Goal: Find specific page/section: Find specific page/section

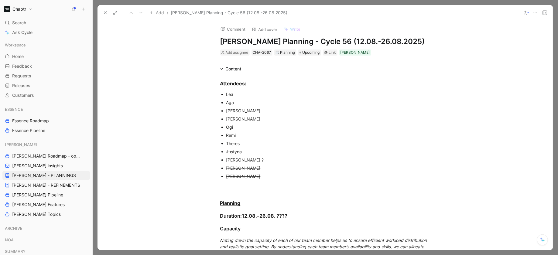
scroll to position [387, 0]
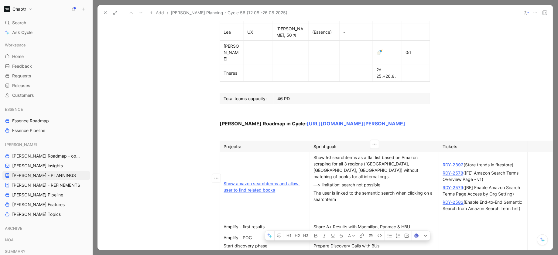
drag, startPoint x: 396, startPoint y: 182, endPoint x: 314, endPoint y: 185, distance: 82.1
click at [314, 243] on div "Prepare Discovery Calls with BUs" at bounding box center [375, 246] width 122 height 6
copy div "Prepare Discovery Calls with BUs"
click at [455, 232] on td at bounding box center [483, 241] width 89 height 19
click at [450, 238] on p at bounding box center [484, 242] width 86 height 8
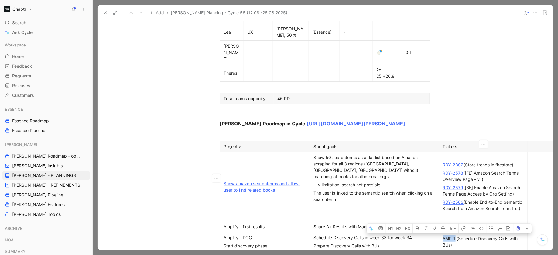
drag, startPoint x: 456, startPoint y: 175, endPoint x: 442, endPoint y: 174, distance: 13.4
click at [443, 236] on div "AMP-1 (Schedule Discovery Calls with BUs)" at bounding box center [483, 242] width 81 height 13
click at [465, 236] on div "AMP-1 (Schedule Discovery Calls with BUs)" at bounding box center [483, 242] width 81 height 13
drag, startPoint x: 457, startPoint y: 187, endPoint x: 437, endPoint y: 187, distance: 19.4
click at [437, 232] on tr "Amplify - POC Start discovery phase Schedule Discovery Calls in week 33 for wee…" at bounding box center [418, 245] width 397 height 26
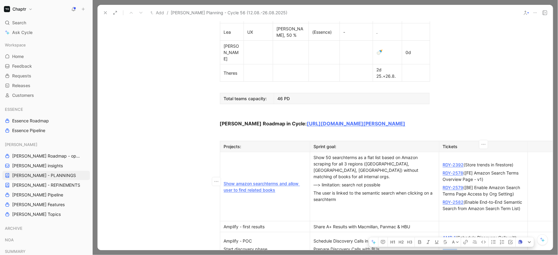
drag, startPoint x: 457, startPoint y: 187, endPoint x: 442, endPoint y: 187, distance: 15.5
click at [442, 248] on p "AMP-2 (Preparation of Discovery calls)" at bounding box center [484, 252] width 86 height 8
drag, startPoint x: 442, startPoint y: 187, endPoint x: 455, endPoint y: 187, distance: 13.4
click at [456, 248] on p "AMP-2 (Preparation of Discovery calls)" at bounding box center [484, 252] width 86 height 8
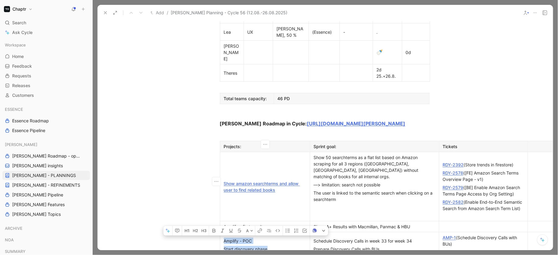
drag, startPoint x: 279, startPoint y: 187, endPoint x: 226, endPoint y: 174, distance: 54.4
click at [226, 232] on td "Amplify - POC Start discovery phase" at bounding box center [265, 245] width 90 height 26
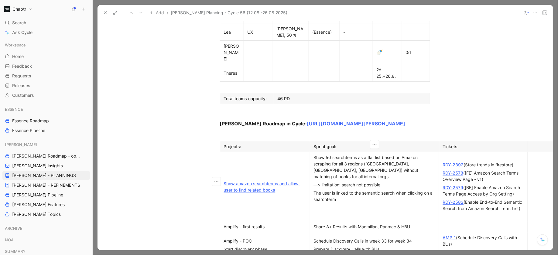
click at [372, 245] on p "Prepare Discovery Calls with BUs" at bounding box center [375, 249] width 126 height 8
click at [331, 224] on div "Share A+ Results with Macmillan, Panmac & HBU" at bounding box center [375, 227] width 122 height 6
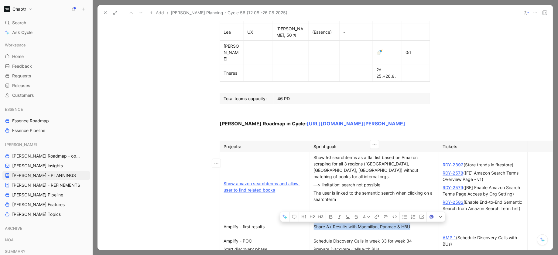
click at [331, 224] on div "Share A+ Results with Macmillan, Panmac & HBU" at bounding box center [375, 227] width 122 height 6
click at [335, 246] on div "Prepare Discovery Calls with BUs" at bounding box center [375, 249] width 122 height 6
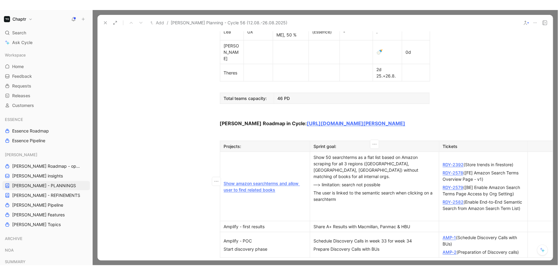
scroll to position [395, 0]
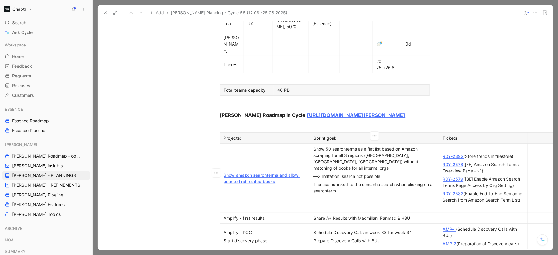
click at [521, 241] on div "AMP-2 (Preparation of Discovery calls)" at bounding box center [483, 244] width 81 height 6
click at [224, 215] on div "Amplify - first results" at bounding box center [265, 218] width 82 height 6
click at [233, 144] on td "Show amazon searchterms and allow user to find related books" at bounding box center [265, 178] width 90 height 69
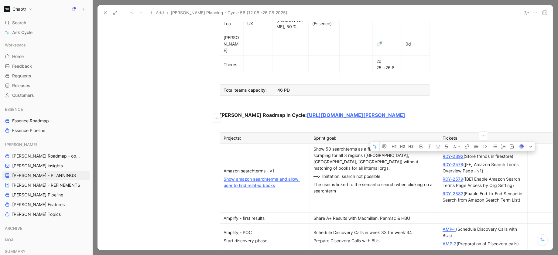
click at [254, 144] on td "Amazon searchterms - v1 Show amazon searchterms and allow user to find related …" at bounding box center [265, 178] width 90 height 69
click at [215, 119] on icon "button" at bounding box center [216, 118] width 6 height 6
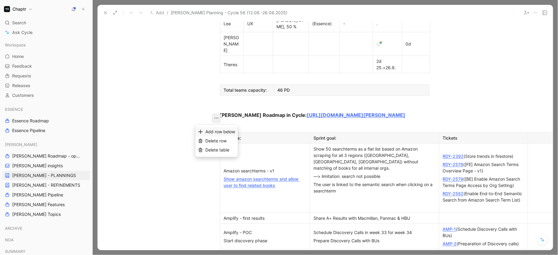
click at [217, 132] on span "Add row below" at bounding box center [220, 131] width 30 height 5
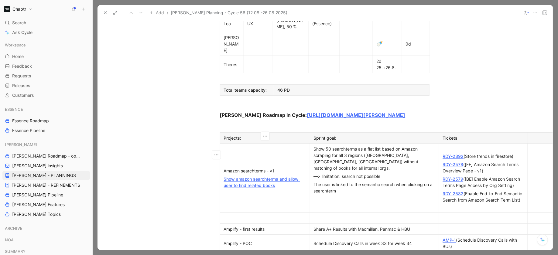
click at [235, 215] on div at bounding box center [265, 218] width 82 height 6
drag, startPoint x: 276, startPoint y: 168, endPoint x: 223, endPoint y: 155, distance: 54.3
click at [222, 214] on p "[URL][DOMAIN_NAME]" at bounding box center [265, 218] width 87 height 8
click at [288, 144] on td "Amazon searchterms - v1 Show amazon searchterms and allow user to find related …" at bounding box center [265, 178] width 90 height 69
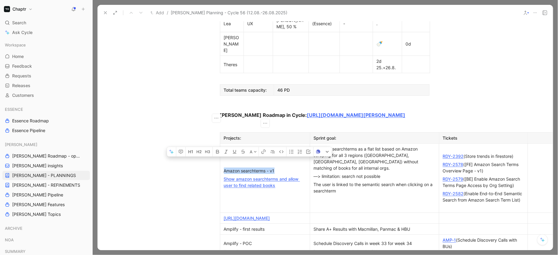
drag, startPoint x: 279, startPoint y: 112, endPoint x: 225, endPoint y: 111, distance: 54.4
click at [225, 168] on div "Amazon searchterms - v1" at bounding box center [265, 171] width 82 height 6
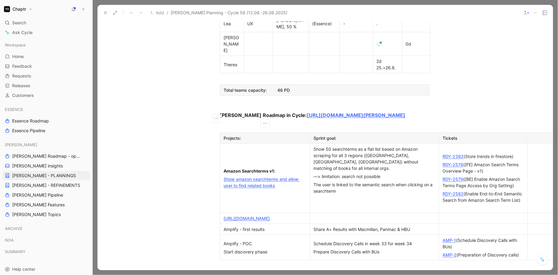
click at [242, 226] on div "Amplify - first results" at bounding box center [265, 229] width 82 height 6
click at [243, 226] on div "Amplify - first results" at bounding box center [265, 229] width 82 height 6
click at [274, 226] on div "Amplify - first results" at bounding box center [265, 229] width 82 height 6
click at [353, 226] on div "Share A+ Results with Macmillan, Panmac & HBU" at bounding box center [375, 229] width 122 height 6
click at [260, 248] on p "Start discovery phase" at bounding box center [265, 252] width 87 height 8
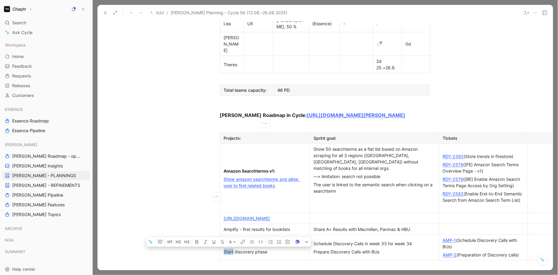
click at [260, 248] on p "Start discovery phase" at bounding box center [265, 252] width 87 height 8
click at [247, 235] on td "Amplify - POC Start discovery phase" at bounding box center [265, 248] width 90 height 26
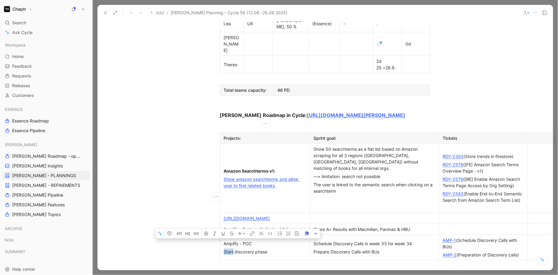
drag, startPoint x: 264, startPoint y: 190, endPoint x: 225, endPoint y: 189, distance: 39.2
click at [225, 240] on div "Amplify - POC" at bounding box center [265, 243] width 82 height 6
click at [205, 232] on icon "button" at bounding box center [206, 234] width 3 height 4
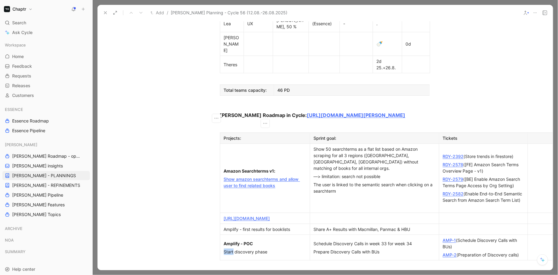
click at [278, 168] on div "Amazon Searchterms v1:" at bounding box center [265, 171] width 82 height 6
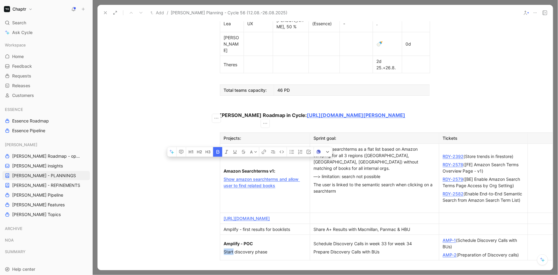
drag, startPoint x: 280, startPoint y: 109, endPoint x: 224, endPoint y: 111, distance: 56.2
click at [224, 168] on div "Amazon Searchterms v1:" at bounding box center [265, 171] width 82 height 6
copy strong "Amazon Searchterms v1:"
click at [223, 214] on p "[URL][DOMAIN_NAME]" at bounding box center [265, 218] width 87 height 8
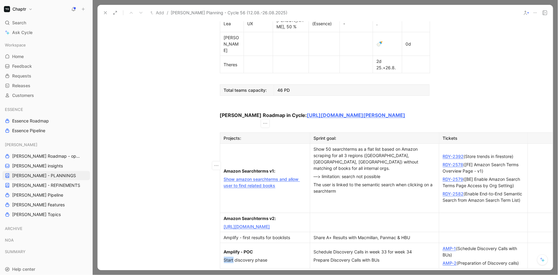
click at [257, 223] on div "[URL][DOMAIN_NAME]" at bounding box center [265, 226] width 82 height 6
click at [270, 224] on link "[URL][DOMAIN_NAME]" at bounding box center [247, 226] width 46 height 5
click at [475, 213] on td at bounding box center [483, 222] width 89 height 19
click at [443, 215] on div "[SPIKE] Explore Hotness Score for Amazon Search Terms 🔥 )" at bounding box center [483, 222] width 81 height 14
click at [442, 215] on p "([SPIKE] Explore Hotness Score for Amazon Search Terms 🔥 )" at bounding box center [484, 223] width 86 height 16
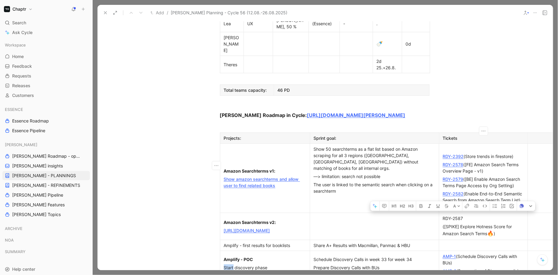
drag, startPoint x: 465, startPoint y: 157, endPoint x: 441, endPoint y: 157, distance: 24.0
click at [441, 214] on p "RDY-2587" at bounding box center [484, 218] width 86 height 8
click at [461, 222] on p "([SPIKE] Explore Hotness Score for Amazon Search Terms 🔥 )" at bounding box center [484, 230] width 86 height 16
click at [441, 222] on p "([SPIKE] Explore Hotness Score for Amazon Search Terms 🔥 )" at bounding box center [484, 230] width 86 height 16
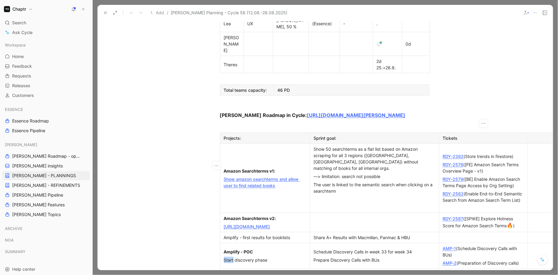
click at [364, 213] on td at bounding box center [374, 222] width 129 height 19
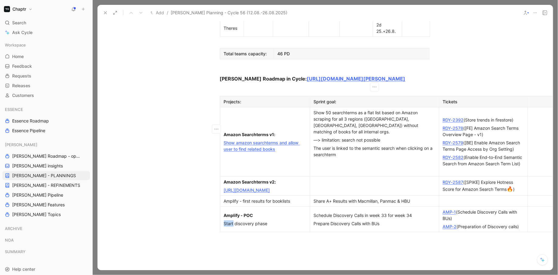
scroll to position [430, 0]
click at [222, 179] on p "Amazon Searchterms v2:" at bounding box center [265, 183] width 87 height 8
click at [213, 133] on button "button" at bounding box center [216, 130] width 9 height 9
click at [235, 109] on td "Amazon Searchterms v1: Show amazon searchterms and allow user to find related b…" at bounding box center [265, 142] width 90 height 69
click at [332, 160] on p at bounding box center [375, 164] width 126 height 8
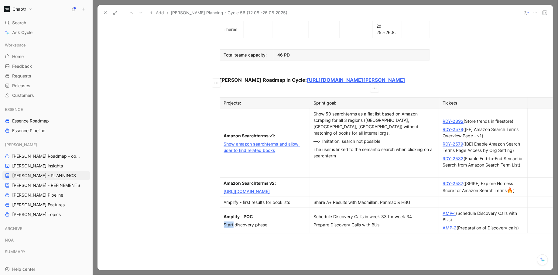
click at [228, 100] on div "Projects:" at bounding box center [265, 103] width 82 height 6
drag, startPoint x: 224, startPoint y: 45, endPoint x: 477, endPoint y: 166, distance: 279.6
click at [477, 166] on tbody "Projects: Sprint goal: Tickets Amazon Searchterms v1: Show amazon searchterms a…" at bounding box center [462, 166] width 485 height 136
click at [224, 100] on div "Projects:" at bounding box center [265, 103] width 82 height 6
click at [213, 89] on icon at bounding box center [214, 91] width 5 height 5
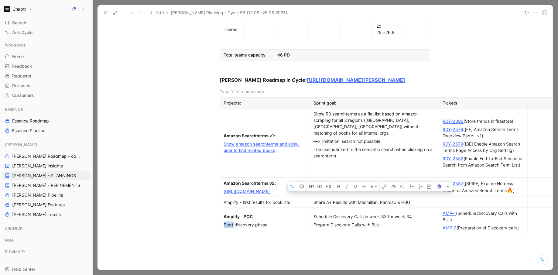
drag, startPoint x: 239, startPoint y: 34, endPoint x: 522, endPoint y: 179, distance: 318.6
copy div "Loremips: Dolors amet: Consect Adipis Elitseddoei t0: Inci utlabo etdoloremag a…"
click at [335, 238] on div at bounding box center [325, 279] width 456 height 83
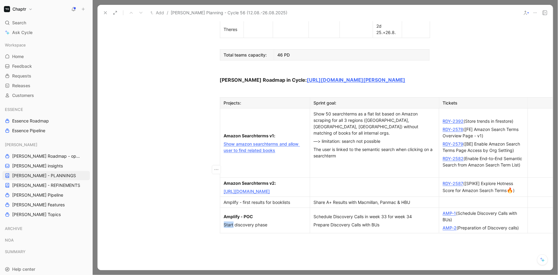
scroll to position [430, 69]
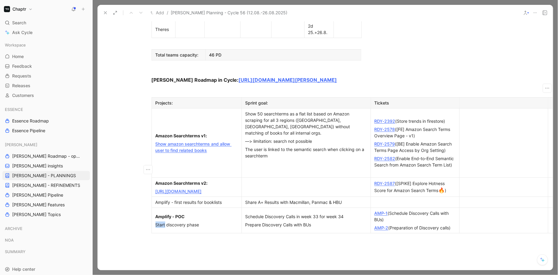
click at [531, 100] on div at bounding box center [503, 103] width 81 height 6
click at [505, 85] on icon "button" at bounding box center [504, 88] width 6 height 6
click at [514, 70] on span "Delete column" at bounding box center [502, 69] width 28 height 5
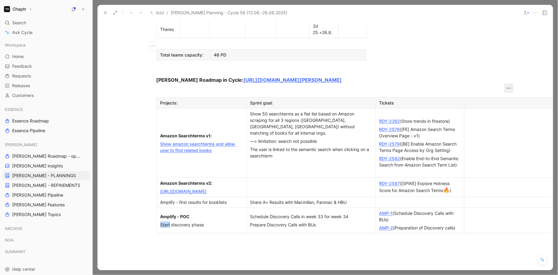
click at [509, 85] on icon "button" at bounding box center [509, 88] width 6 height 6
click at [507, 73] on div "Delete column" at bounding box center [508, 69] width 51 height 9
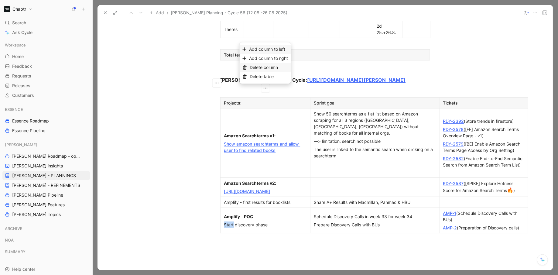
scroll to position [430, 0]
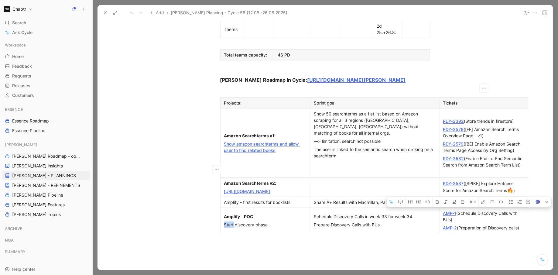
drag, startPoint x: 224, startPoint y: 45, endPoint x: 495, endPoint y: 180, distance: 303.1
click at [495, 180] on tbody "Projects: Sprint goal: Tickets Amazon Searchterms v1: Show amazon searchterms a…" at bounding box center [374, 166] width 308 height 136
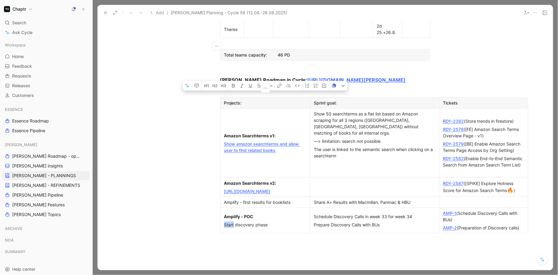
drag, startPoint x: 522, startPoint y: 177, endPoint x: 226, endPoint y: 46, distance: 323.8
click at [226, 98] on tbody "Projects: Sprint goal: Tickets Amazon Searchterms v1: Show amazon searchterms a…" at bounding box center [374, 166] width 308 height 136
click at [226, 100] on div "Projects:" at bounding box center [265, 103] width 82 height 6
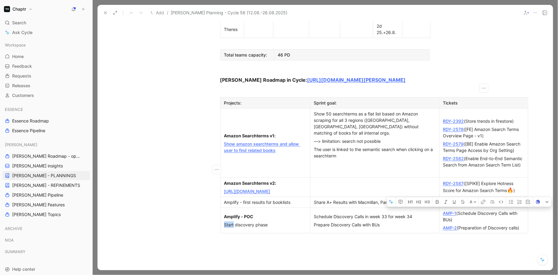
drag, startPoint x: 225, startPoint y: 46, endPoint x: 487, endPoint y: 180, distance: 294.3
click at [487, 180] on tbody "Projects: Sprint goal: Tickets Amazon Searchterms v1: Show amazon searchterms a…" at bounding box center [374, 166] width 308 height 136
click at [487, 224] on p "AMP-2 (Preparation of Discovery calls)" at bounding box center [484, 228] width 86 height 8
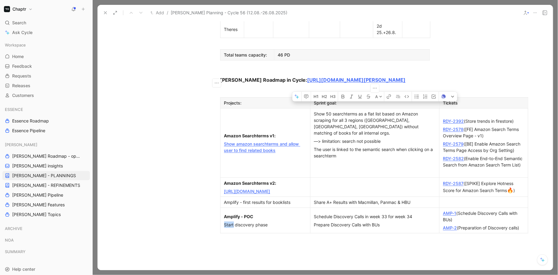
drag, startPoint x: 483, startPoint y: 179, endPoint x: 336, endPoint y: 79, distance: 177.9
click at [336, 98] on tbody "Projects: Sprint goal: Tickets Amazon Searchterms v1: Show amazon searchterms a…" at bounding box center [374, 166] width 308 height 136
click at [336, 138] on div "—> limitation: search not possible" at bounding box center [375, 141] width 122 height 6
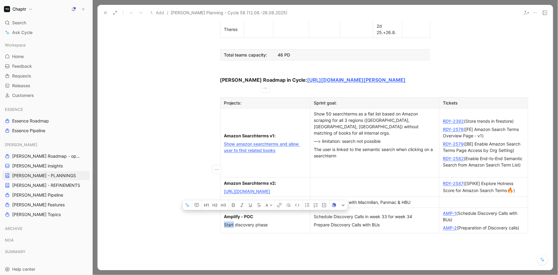
drag, startPoint x: 225, startPoint y: 45, endPoint x: 277, endPoint y: 170, distance: 135.0
click at [277, 170] on tbody "Projects: Sprint goal: Tickets Amazon Searchterms v1: Show amazon searchterms a…" at bounding box center [374, 166] width 308 height 136
click at [277, 221] on p "Start discovery phase" at bounding box center [265, 225] width 87 height 8
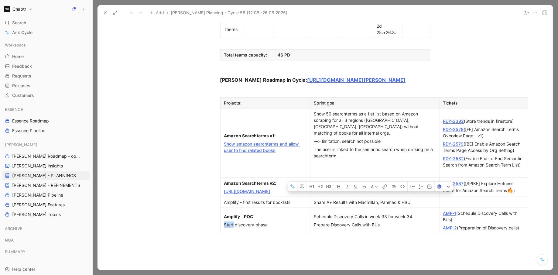
click at [267, 238] on div at bounding box center [326, 279] width 456 height 83
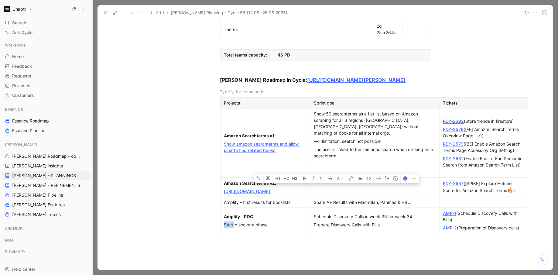
drag, startPoint x: 221, startPoint y: 32, endPoint x: 457, endPoint y: 168, distance: 272.2
copy div "Loremips: Dolors amet: Consect Adipis Elitseddoei t0: Inci utlabo etdoloremag a…"
click at [269, 238] on div at bounding box center [326, 279] width 456 height 83
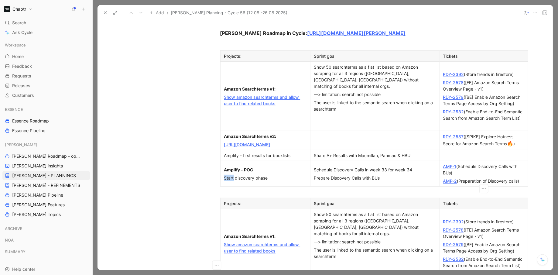
scroll to position [477, 0]
click at [477, 162] on p "AMP-1 (Schedule Discovery Calls with BUs)" at bounding box center [484, 169] width 86 height 15
drag, startPoint x: 522, startPoint y: 131, endPoint x: 443, endPoint y: 114, distance: 80.1
click at [443, 161] on td "AMP-1 (Schedule Discovery Calls with BUs) AMP-2 (Preparation of Discovery calls)" at bounding box center [483, 174] width 89 height 26
copy td "AMP-1 (Schedule Discovery Calls with BUs) AMP-2 (Preparation of Discovery calls)"
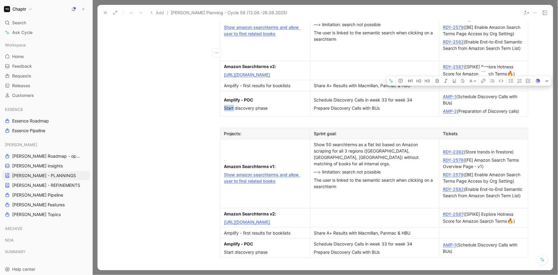
scroll to position [565, 0]
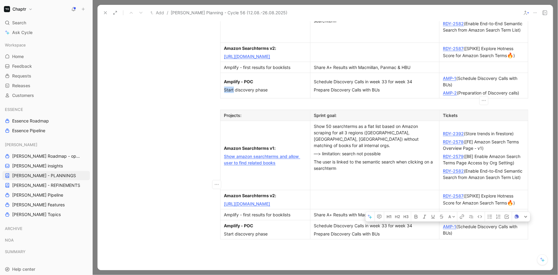
drag, startPoint x: 455, startPoint y: 186, endPoint x: 442, endPoint y: 177, distance: 15.8
click at [442, 222] on p "AMP-1 (Schedule Discovery Calls with BUs)" at bounding box center [484, 229] width 86 height 15
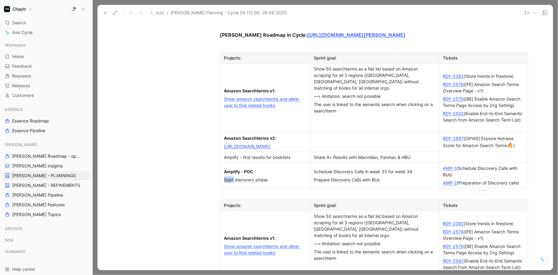
scroll to position [472, 0]
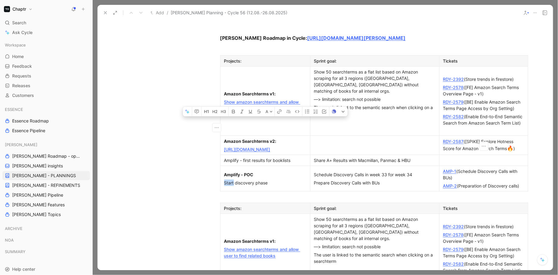
drag, startPoint x: 479, startPoint y: 138, endPoint x: 294, endPoint y: 73, distance: 195.9
click at [294, 73] on tbody "Projects: Sprint goal: Tickets Amazon Searchterms v1: Show amazon searchterms a…" at bounding box center [374, 124] width 308 height 136
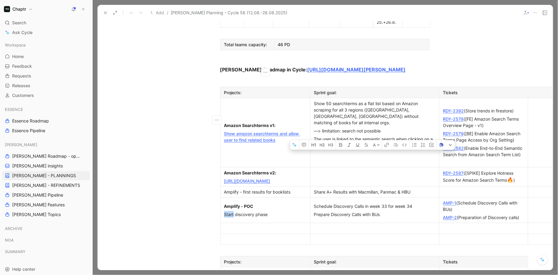
scroll to position [441, 0]
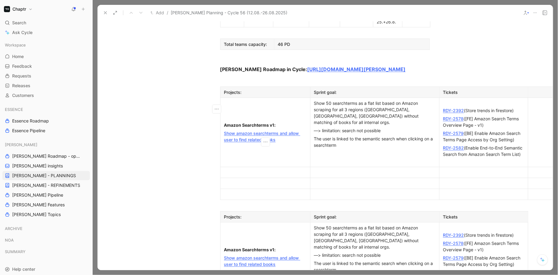
click at [218, 107] on div "Projects: Sprint goal: Tickets Amazon Searchterms v1: Show amazon searchterms a…" at bounding box center [325, 143] width 233 height 113
click at [227, 169] on div at bounding box center [265, 172] width 82 height 6
click at [214, 107] on button "button" at bounding box center [216, 109] width 9 height 9
click at [226, 130] on span "Delete row" at bounding box center [216, 131] width 21 height 5
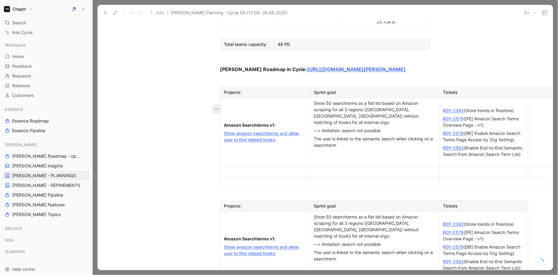
click at [219, 109] on icon "button" at bounding box center [217, 109] width 6 height 6
click at [219, 128] on div "Delete row" at bounding box center [221, 131] width 30 height 7
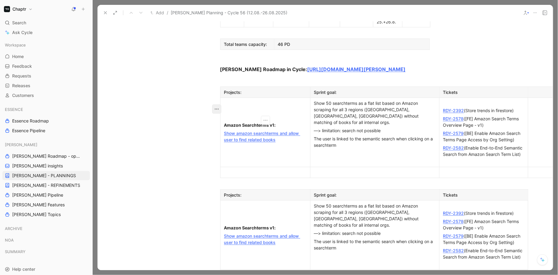
click at [218, 109] on icon "button" at bounding box center [217, 109] width 6 height 6
click at [219, 129] on div "Delete row" at bounding box center [221, 131] width 30 height 7
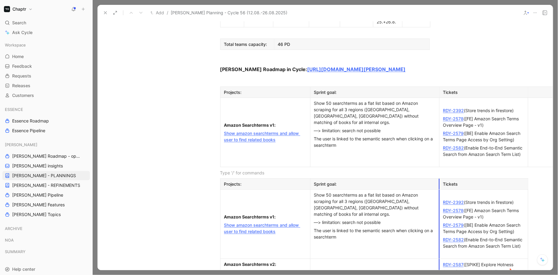
scroll to position [441, 22]
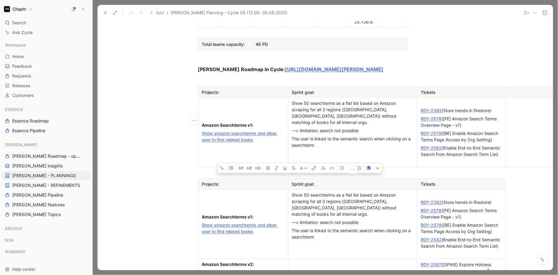
drag, startPoint x: 307, startPoint y: 120, endPoint x: 291, endPoint y: 120, distance: 15.2
click at [291, 180] on p "Sprint goal:" at bounding box center [353, 184] width 126 height 8
click at [367, 179] on th "Goal:" at bounding box center [352, 184] width 129 height 11
click at [225, 214] on div "Amazon Searchterms v1:" at bounding box center [243, 217] width 82 height 6
click at [201, 221] on p "Show amazon searchterms and allow user to find related books" at bounding box center [243, 228] width 87 height 15
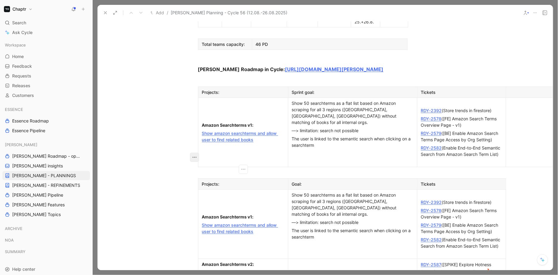
click at [195, 157] on icon "button" at bounding box center [195, 157] width 4 height 1
click at [197, 177] on span "Delete row" at bounding box center [194, 179] width 21 height 5
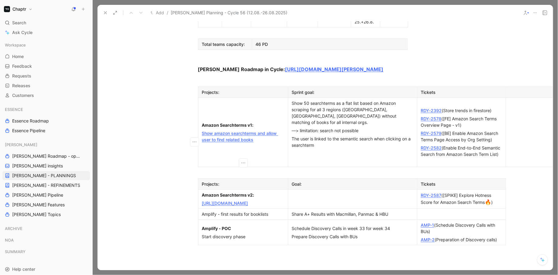
click at [312, 190] on td at bounding box center [352, 199] width 129 height 19
click at [466, 190] on td "RDY-2587 ([SPIKE] Explore Hotness Score for Amazon Search Terms 🔥 )" at bounding box center [461, 199] width 89 height 19
click at [366, 196] on div at bounding box center [353, 199] width 122 height 6
click at [495, 192] on div "RDY-2587 ([SPIKE] Explore Hotness Score for Amazon Search Terms 🔥 )" at bounding box center [461, 199] width 81 height 14
click at [217, 209] on td "Amplify - first results for booklists" at bounding box center [243, 214] width 90 height 11
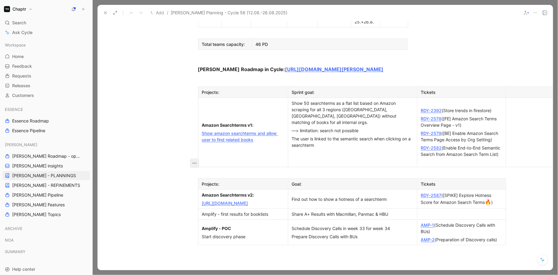
click at [195, 163] on icon "button" at bounding box center [194, 163] width 6 height 6
click at [202, 89] on div "Projects:" at bounding box center [243, 92] width 82 height 6
click at [203, 181] on div "Projects:" at bounding box center [243, 184] width 82 height 6
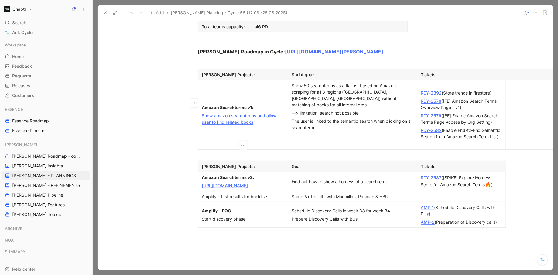
scroll to position [464, 22]
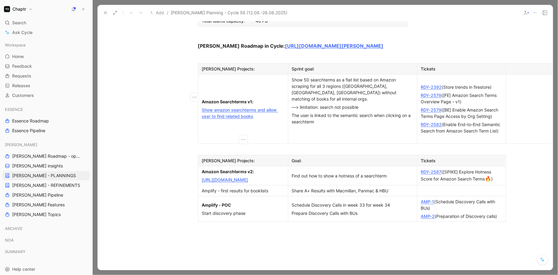
click at [227, 188] on div "Amplify - first results for booklists" at bounding box center [243, 191] width 82 height 6
click at [211, 188] on div "Amplify - first results for booklists" at bounding box center [243, 191] width 82 height 6
click at [427, 188] on div at bounding box center [461, 191] width 81 height 6
click at [201, 201] on p "Amplify - POC" at bounding box center [243, 205] width 87 height 8
click at [202, 188] on div "Amplify - first results for booklists" at bounding box center [243, 191] width 82 height 6
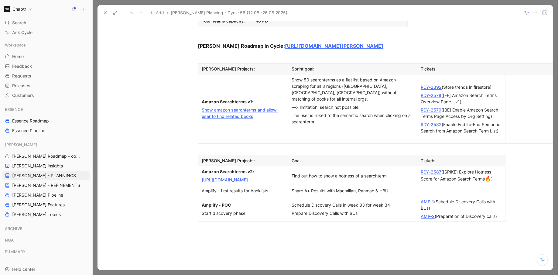
click at [209, 227] on div at bounding box center [303, 268] width 456 height 83
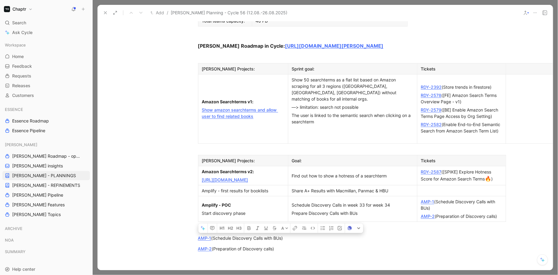
drag, startPoint x: 297, startPoint y: 198, endPoint x: 179, endPoint y: 190, distance: 118.8
drag, startPoint x: 313, startPoint y: 189, endPoint x: 129, endPoint y: 189, distance: 183.6
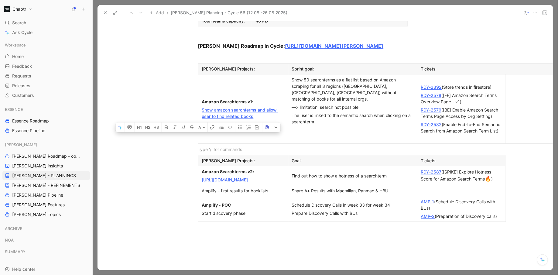
drag, startPoint x: 204, startPoint y: 84, endPoint x: 242, endPoint y: 197, distance: 119.5
copy div "[PERSON_NAME] Projects: Goal: Tickets Amazon Searchterms v2: [URL][DOMAIN_NAME]…"
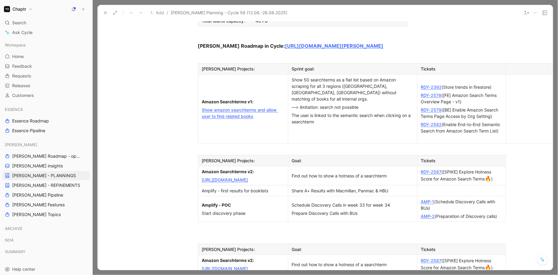
scroll to position [486, 22]
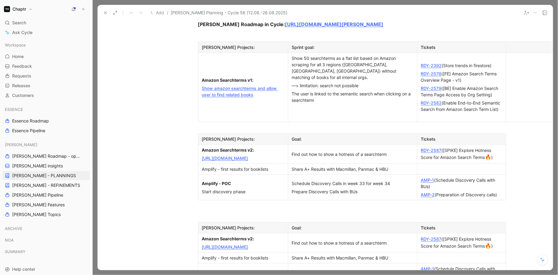
click at [205, 236] on strong "Amazon Searchterms v2:" at bounding box center [228, 238] width 52 height 5
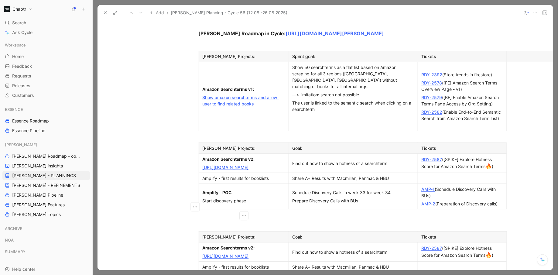
scroll to position [455, 22]
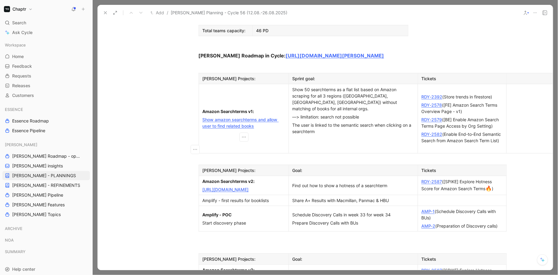
click at [225, 197] on div "Amplify - first results for booklists" at bounding box center [244, 200] width 82 height 6
click at [193, 150] on icon "button" at bounding box center [195, 150] width 6 height 6
click at [202, 170] on span "Delete row" at bounding box center [194, 172] width 21 height 5
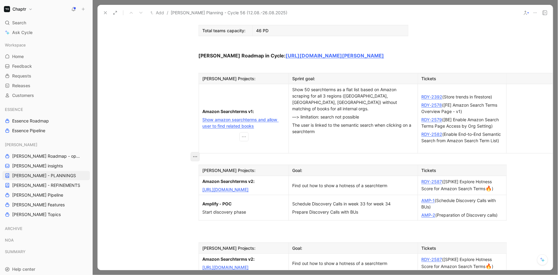
click at [195, 155] on icon "button" at bounding box center [195, 157] width 6 height 6
click at [201, 181] on span "Delete row" at bounding box center [194, 179] width 21 height 5
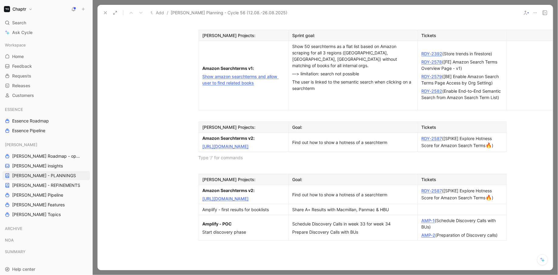
scroll to position [497, 22]
click at [203, 188] on strong "Amazon Searchterms v2:" at bounding box center [229, 190] width 52 height 5
click at [193, 152] on icon "button" at bounding box center [195, 150] width 6 height 6
click at [199, 172] on span "Delete row" at bounding box center [194, 172] width 21 height 5
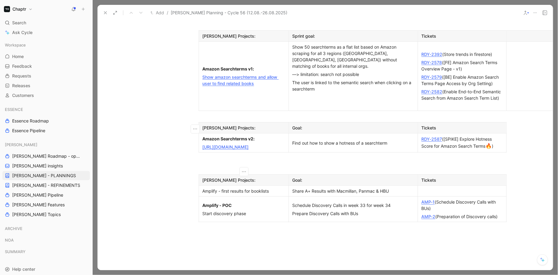
click at [207, 177] on div "[PERSON_NAME] Projects:" at bounding box center [244, 180] width 82 height 6
click at [219, 188] on div "Amplify - first results for booklists" at bounding box center [244, 191] width 82 height 6
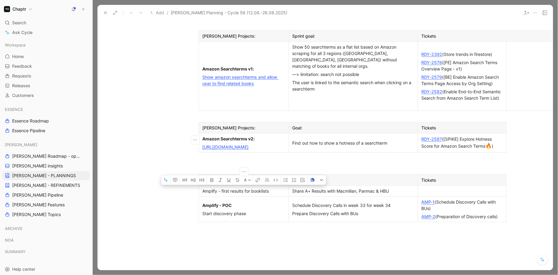
click at [426, 188] on div at bounding box center [462, 191] width 81 height 6
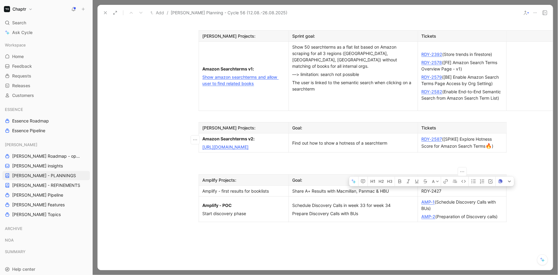
drag, startPoint x: 443, startPoint y: 139, endPoint x: 420, endPoint y: 139, distance: 22.8
click at [420, 187] on p "RDY-2427" at bounding box center [462, 191] width 86 height 8
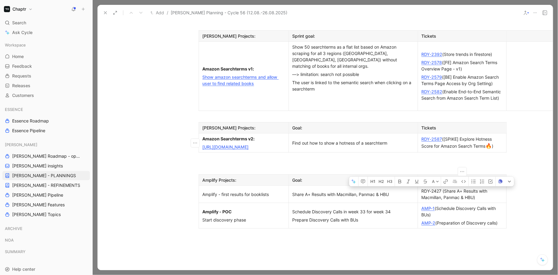
drag, startPoint x: 442, startPoint y: 139, endPoint x: 421, endPoint y: 139, distance: 21.3
click at [421, 187] on p "RDY-2427 (Share A+ Results with Macmillan, Panmac & HBU)" at bounding box center [462, 194] width 86 height 15
click at [443, 220] on div "AMP-2 (Preparation of Discovery calls)" at bounding box center [462, 223] width 81 height 6
click at [292, 190] on p "Share A+ Results with Macmillan, Panmac & HBU" at bounding box center [353, 194] width 126 height 8
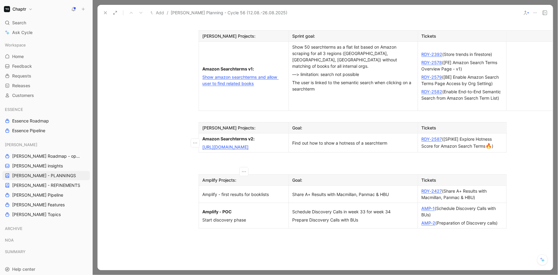
click at [261, 191] on div "Amplify - first results for booklists" at bounding box center [244, 194] width 82 height 6
click at [267, 191] on div "Amplify - first results for booklists" at bounding box center [244, 194] width 82 height 6
click at [481, 188] on div "RDY-2427 (Share A+ Results with Macmillan, Panmac & HBU)" at bounding box center [462, 194] width 81 height 13
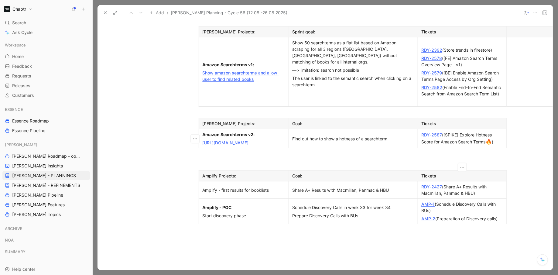
scroll to position [492, 22]
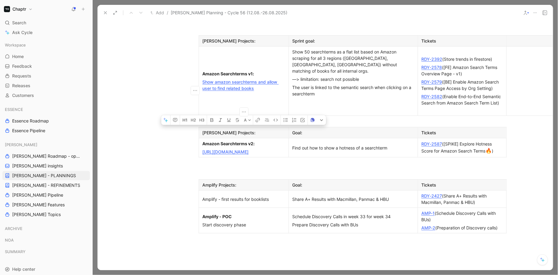
drag, startPoint x: 253, startPoint y: 102, endPoint x: 200, endPoint y: 90, distance: 54.9
click at [200, 138] on td "Amazon Searchterms v2: [URL][DOMAIN_NAME]" at bounding box center [244, 147] width 90 height 19
click at [257, 149] on div "[URL][DOMAIN_NAME]" at bounding box center [244, 152] width 82 height 6
drag, startPoint x: 250, startPoint y: 102, endPoint x: 254, endPoint y: 82, distance: 20.1
click at [254, 138] on td "Amazon Searchterms v2: [URL][DOMAIN_NAME]" at bounding box center [244, 147] width 90 height 19
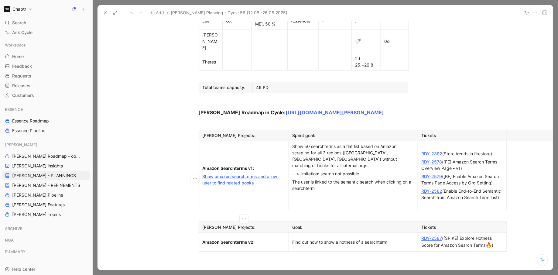
scroll to position [404, 22]
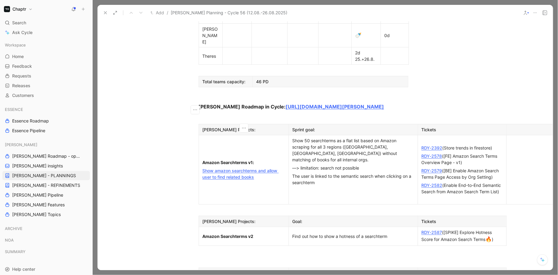
click at [246, 167] on div "Show amazon searchterms and allow user to find related books" at bounding box center [244, 173] width 82 height 13
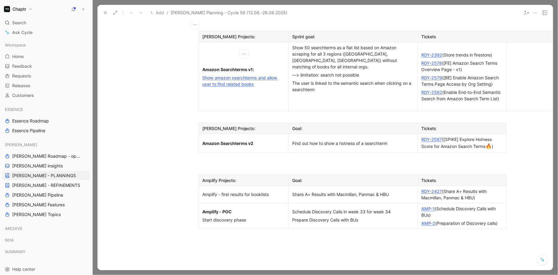
scroll to position [495, 22]
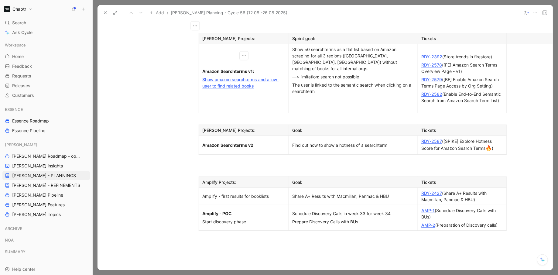
click at [484, 190] on div "RDY-2427 (Share A+ Results with Macmillan, Panmac & HBU)" at bounding box center [462, 196] width 81 height 13
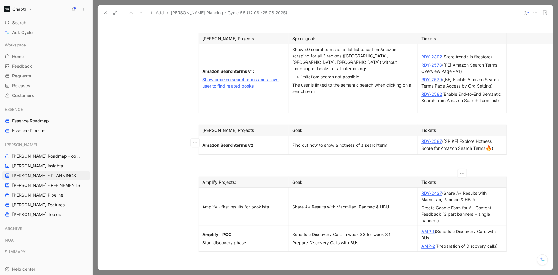
click at [422, 205] on div "Create Google Form for A+ Content Feedback (3 part banners + single banners)" at bounding box center [462, 214] width 81 height 19
drag, startPoint x: 441, startPoint y: 144, endPoint x: 421, endPoint y: 144, distance: 19.8
click at [421, 204] on p "RDY-2594 (Create Google Form for A+ Content Feedback (3 part banners + single b…" at bounding box center [462, 214] width 86 height 21
click at [438, 205] on div "RDY-2594 (Create Google Form for A+ Content Feedback (3 part banners + single b…" at bounding box center [462, 214] width 81 height 19
drag, startPoint x: 442, startPoint y: 143, endPoint x: 421, endPoint y: 143, distance: 20.4
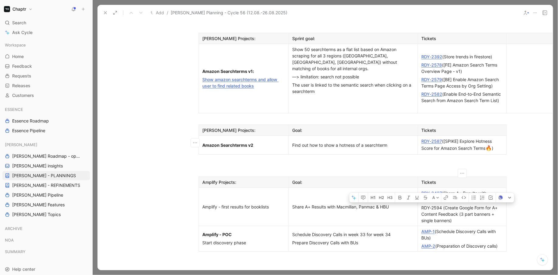
click at [421, 204] on p "RDY-2594 (Create Google Form for A+ Content Feedback (3 part banners + single b…" at bounding box center [462, 214] width 86 height 21
click at [470, 205] on div "RDY-2594 (Create Google Form for A+ Content Feedback (3 part banners + single b…" at bounding box center [462, 214] width 81 height 19
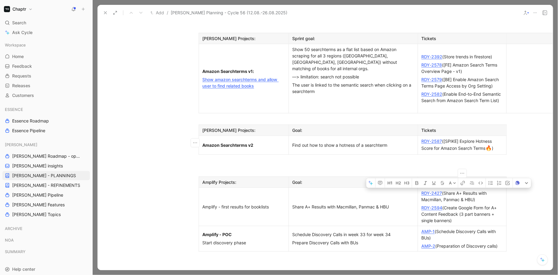
drag, startPoint x: 477, startPoint y: 132, endPoint x: 421, endPoint y: 127, distance: 56.2
click at [421, 189] on p "RDY-2427 (Share A+ Results with Macmillan, Panmac & HBU)" at bounding box center [462, 196] width 86 height 15
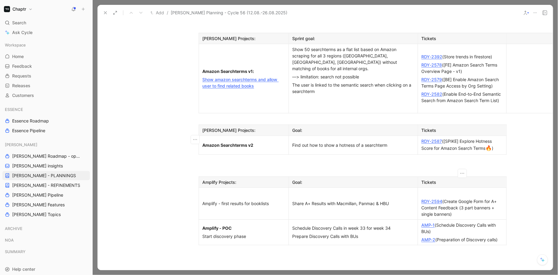
click at [464, 198] on div "RDY-2594 (Create Google Form for A+ Content Feedback (3 part banners + single b…" at bounding box center [462, 207] width 81 height 19
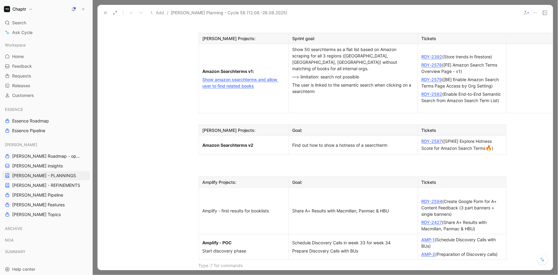
click at [487, 219] on div "RDY-2427 (Share A+ Results with Macmillan, Panmac & HBU)" at bounding box center [462, 225] width 81 height 13
click at [437, 190] on div at bounding box center [462, 193] width 81 height 6
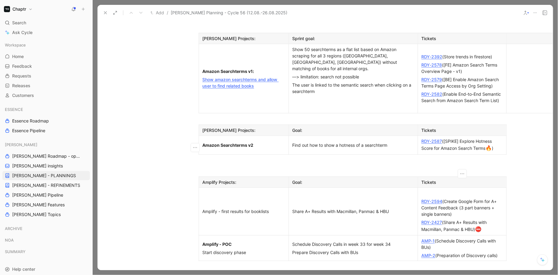
click at [420, 197] on p "RDY-2594 (Create Google Form for A+ Content Feedback (3 part banners + single b…" at bounding box center [462, 207] width 86 height 21
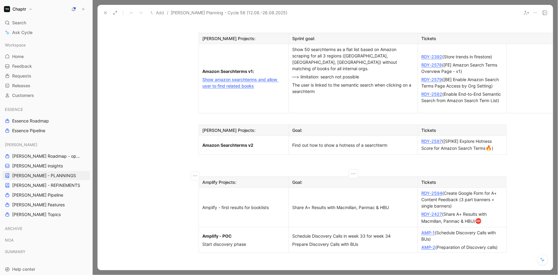
click at [394, 227] on td "Schedule Discovery Calls in week 33 for week 34 Prepare Discovery Calls with BUs" at bounding box center [353, 240] width 129 height 26
click at [379, 255] on p at bounding box center [303, 269] width 233 height 10
click at [222, 204] on div "Amplify - first results for booklists" at bounding box center [244, 207] width 82 height 6
click at [246, 227] on td "Amplify - POC Start discovery phase" at bounding box center [244, 240] width 90 height 26
click at [295, 233] on div "Schedule Discovery Calls in week 33 for week 34" at bounding box center [354, 236] width 122 height 6
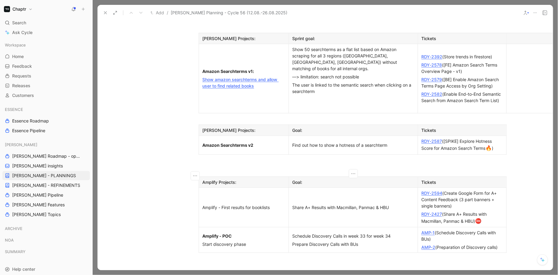
click at [295, 233] on div "Schedule Discovery Calls in week 33 for week 34" at bounding box center [354, 236] width 122 height 6
click at [310, 241] on div "Prepare Discovery Calls with BUs" at bounding box center [354, 244] width 122 height 6
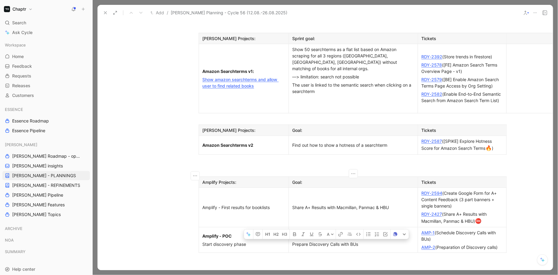
click at [310, 241] on div "Prepare Discovery Calls with BUs" at bounding box center [354, 244] width 122 height 6
click at [351, 241] on div "Prepare Discovery Calls with BUs" at bounding box center [354, 244] width 122 height 6
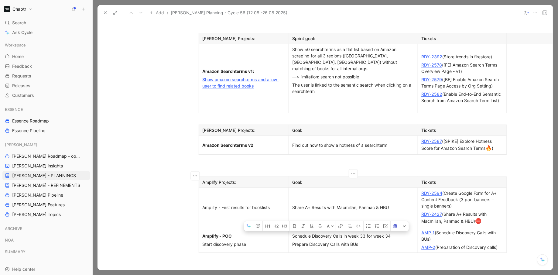
drag, startPoint x: 377, startPoint y: 182, endPoint x: 296, endPoint y: 167, distance: 82.1
click at [296, 227] on td "Schedule Discovery Calls in week 33 for week 34 Prepare Discovery Calls with BUs" at bounding box center [353, 240] width 129 height 26
click at [341, 255] on p at bounding box center [303, 269] width 233 height 10
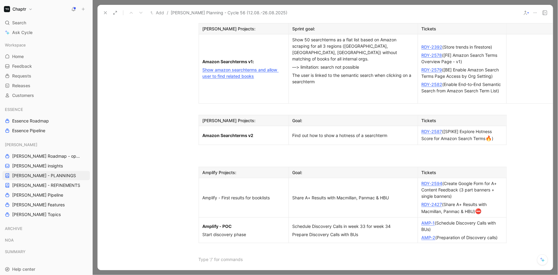
scroll to position [503, 22]
click at [432, 222] on link "AMP-1" at bounding box center [428, 224] width 13 height 5
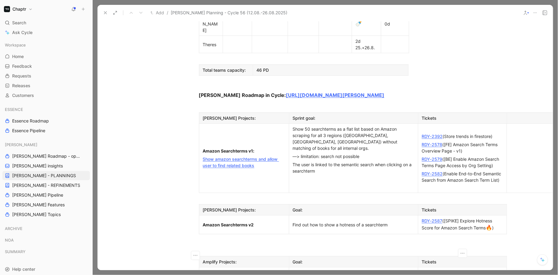
scroll to position [416, 21]
click at [268, 220] on p "Amazon Searchterms v2" at bounding box center [244, 224] width 87 height 8
click at [502, 217] on div "RDY-2587 ([SPIKE] Explore Hotness Score for Amazon Search Terms 🔥 )" at bounding box center [462, 224] width 81 height 14
click at [371, 236] on div at bounding box center [354, 239] width 122 height 6
click at [434, 236] on div at bounding box center [462, 239] width 81 height 6
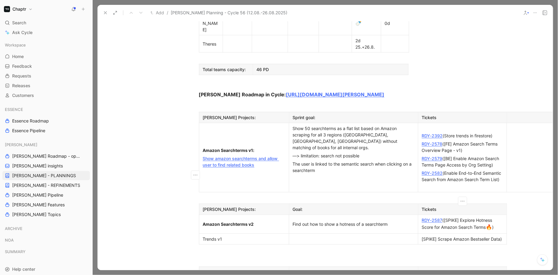
click at [421, 235] on p "[SPIKE] Scrape Amazon Bestseller Data)" at bounding box center [463, 239] width 86 height 8
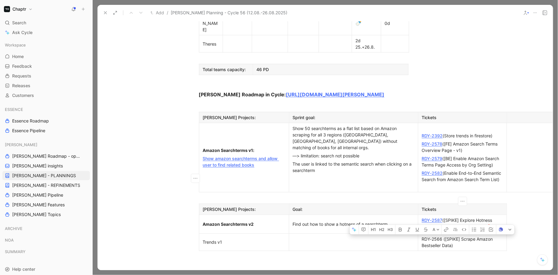
drag, startPoint x: 442, startPoint y: 174, endPoint x: 421, endPoint y: 174, distance: 21.0
click at [421, 235] on p "RDY-2566 ([SPIKE] Scrape Amazon Bestseller Data)" at bounding box center [463, 242] width 86 height 15
click at [263, 239] on div "Trends v1" at bounding box center [244, 242] width 82 height 6
click at [437, 218] on link "RDY-2587" at bounding box center [432, 220] width 21 height 5
click at [218, 222] on strong "Amazon Searchterms v2" at bounding box center [228, 224] width 51 height 5
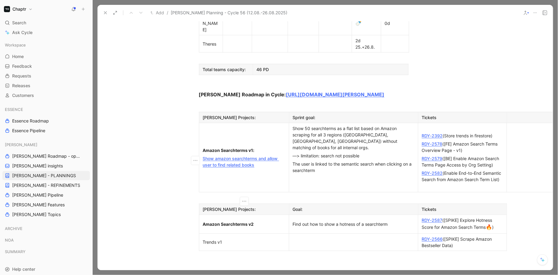
click at [218, 222] on strong "Amazon Searchterms v2" at bounding box center [228, 224] width 51 height 5
click at [216, 222] on strong "Amazon Searchterms v2" at bounding box center [228, 224] width 51 height 5
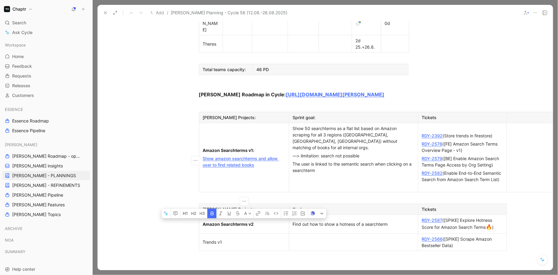
click at [216, 222] on strong "Amazon Searchterms v2" at bounding box center [228, 224] width 51 height 5
click at [196, 213] on icon "button" at bounding box center [196, 215] width 3 height 4
click at [208, 239] on div "Trends v1" at bounding box center [244, 242] width 82 height 6
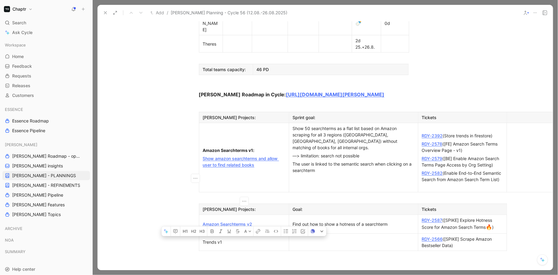
click at [208, 239] on div "Trends v1" at bounding box center [244, 242] width 82 height 6
click at [432, 236] on link "RDY-2566" at bounding box center [432, 238] width 21 height 5
click at [211, 238] on p "Trends v1" at bounding box center [244, 242] width 87 height 8
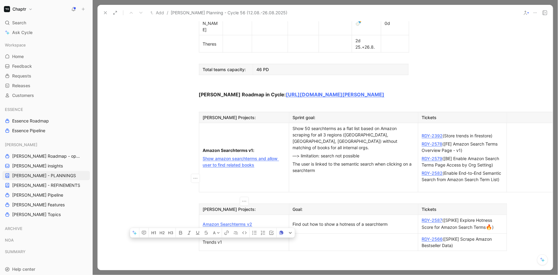
click at [211, 238] on p "Trends v1" at bounding box center [244, 242] width 87 height 8
click at [308, 239] on div at bounding box center [354, 242] width 122 height 6
click at [234, 124] on td "Amazon Searchterms v1: Show amazon searchterms and allow user to find related b…" at bounding box center [244, 157] width 90 height 69
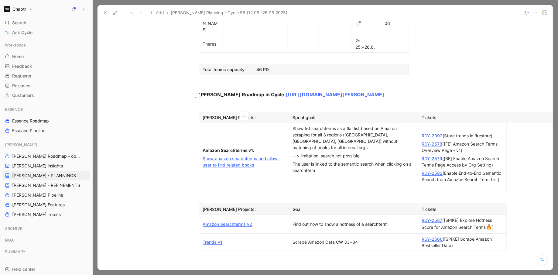
click at [234, 156] on link "Show amazon searchterms and allow user to find related books" at bounding box center [241, 162] width 76 height 12
drag, startPoint x: 266, startPoint y: 105, endPoint x: 199, endPoint y: 99, distance: 66.8
click at [199, 123] on td "Amazon Searchterms v1: Show amazon searchterms and allow user to find related b…" at bounding box center [244, 157] width 90 height 69
click at [236, 155] on strong "Amazon Searchterms v1" at bounding box center [228, 157] width 50 height 5
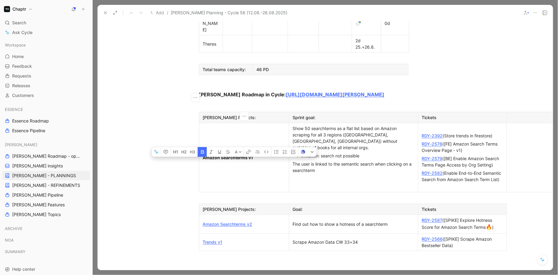
click at [236, 155] on strong "Amazon Searchterms v1" at bounding box center [228, 157] width 50 height 5
click at [230, 155] on strong "Amazon Searchterms v1" at bounding box center [228, 157] width 50 height 5
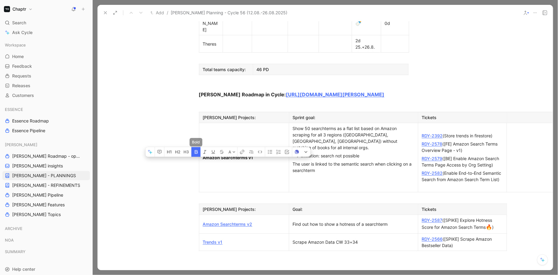
click at [196, 150] on icon "button" at bounding box center [196, 152] width 3 height 4
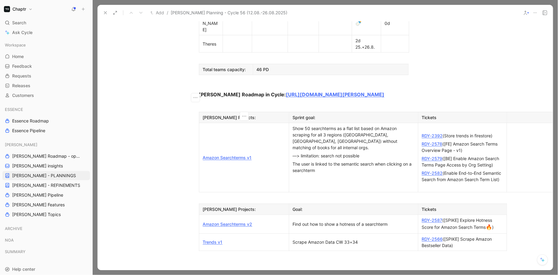
click at [241, 123] on td "Amazon Searchterms v1" at bounding box center [244, 157] width 90 height 69
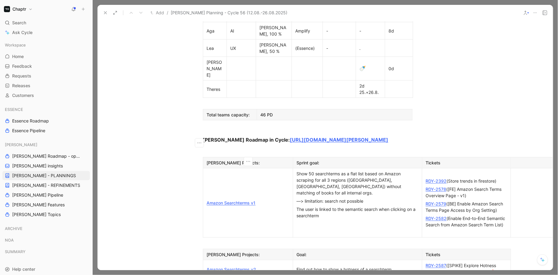
scroll to position [371, 17]
click at [317, 159] on div "Sprint goal:" at bounding box center [358, 162] width 122 height 6
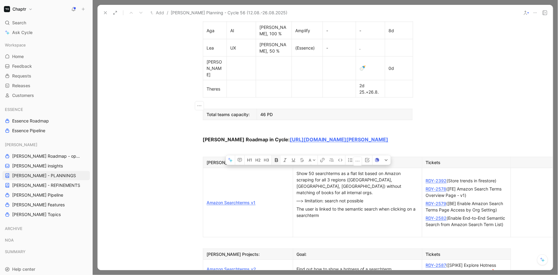
click at [276, 158] on icon "button" at bounding box center [276, 160] width 5 height 5
click at [331, 159] on div "Sprint goal:" at bounding box center [358, 162] width 122 height 6
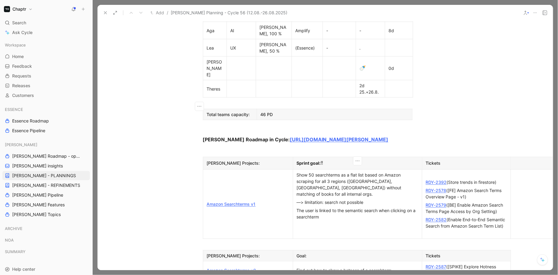
click at [322, 159] on div "Sprint goal: ‼" at bounding box center [358, 163] width 122 height 8
click at [349, 222] on div at bounding box center [358, 225] width 122 height 6
drag, startPoint x: 309, startPoint y: 163, endPoint x: 296, endPoint y: 162, distance: 12.8
click at [296, 221] on p "‼" at bounding box center [357, 226] width 126 height 10
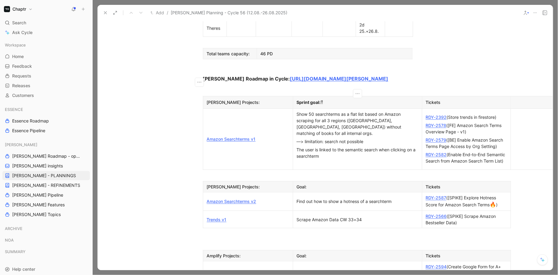
scroll to position [432, 17]
click at [323, 160] on div at bounding box center [358, 163] width 122 height 6
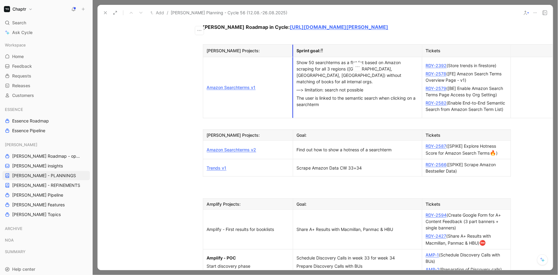
scroll to position [486, 17]
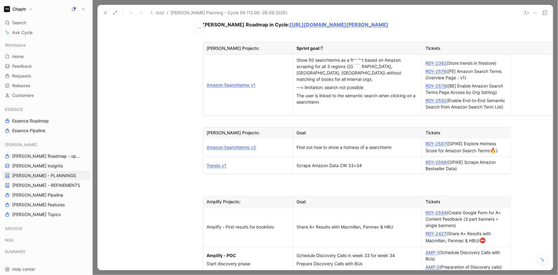
click at [485, 237] on span "⛔" at bounding box center [483, 240] width 6 height 6
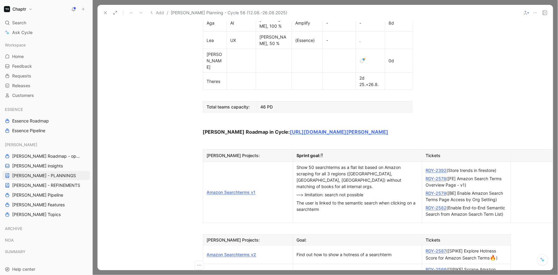
click at [352, 200] on div "The user is linked to the semantic search when clicking on a searchterm" at bounding box center [358, 206] width 122 height 13
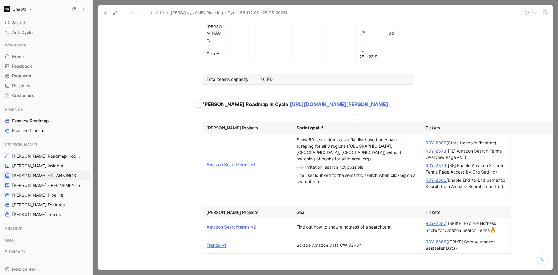
scroll to position [413, 17]
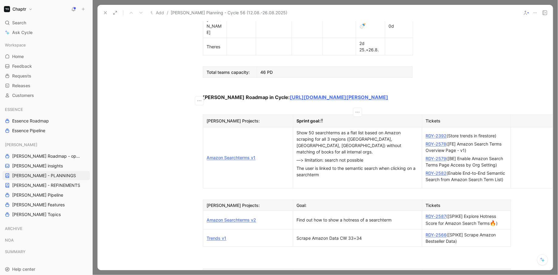
click at [330, 117] on div "Sprint goal: ‼" at bounding box center [358, 121] width 122 height 8
click at [321, 164] on div "The user is linked to the semantic search when clicking on a searchterm" at bounding box center [358, 170] width 122 height 13
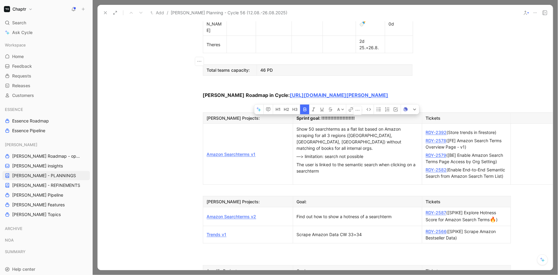
drag, startPoint x: 355, startPoint y: 61, endPoint x: 321, endPoint y: 60, distance: 34.4
click at [321, 115] on div "Sprint goal: !!!!!!!!!!!!!!!!!!!!!!" at bounding box center [358, 118] width 122 height 6
click at [342, 105] on button "A" at bounding box center [340, 110] width 11 height 10
click at [336, 104] on span "Red" at bounding box center [335, 104] width 8 height 5
click at [348, 161] on div "The user is linked to the semantic search when clicking on a searchterm" at bounding box center [358, 167] width 122 height 13
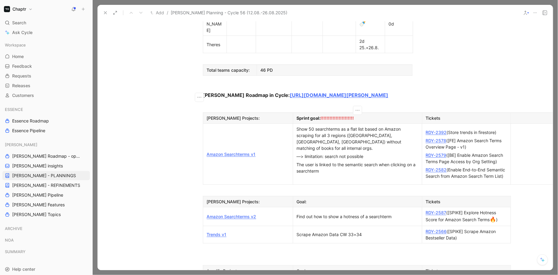
click at [345, 176] on div at bounding box center [358, 179] width 122 height 6
drag, startPoint x: 357, startPoint y: 63, endPoint x: 322, endPoint y: 63, distance: 35.3
click at [322, 115] on div "Sprint goal: !!!!!!!!!!!!!!!!!!!!!!" at bounding box center [358, 118] width 122 height 6
click at [297, 126] on div "Show 50 searchterms as a flat list based on Amazon scraping for all 3 regions (…" at bounding box center [358, 139] width 122 height 26
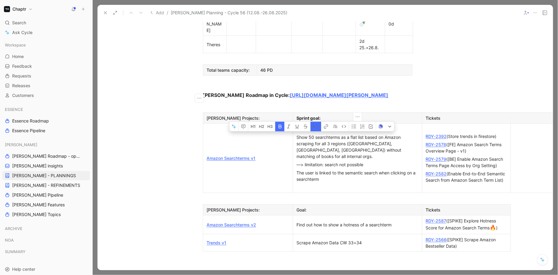
drag, startPoint x: 330, startPoint y: 73, endPoint x: 296, endPoint y: 72, distance: 33.7
click at [296, 125] on p "!!!!!!!!!!!!!!!!!!!!!!" at bounding box center [357, 129] width 126 height 8
click at [270, 125] on icon "button" at bounding box center [269, 126] width 2 height 3
click at [272, 122] on button "button" at bounding box center [270, 127] width 9 height 10
click at [255, 125] on icon "button" at bounding box center [254, 126] width 1 height 3
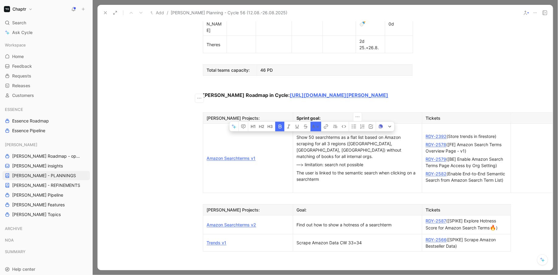
click at [319, 126] on span "!!!!!!!!!!!!!!!!!!!!!!" at bounding box center [313, 128] width 33 height 5
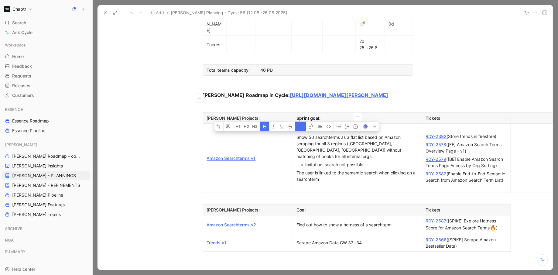
copy td "!!!!!!!!!!!!!!!!!!!!!!"
click at [308, 184] on div at bounding box center [358, 187] width 122 height 6
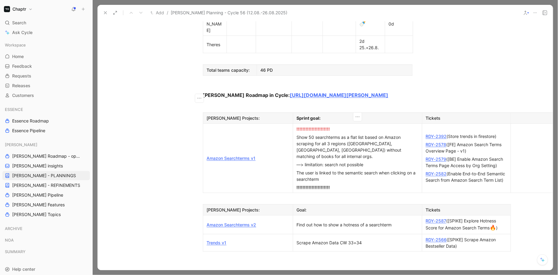
click at [312, 185] on span "!!!!!!!!!!!!!!!!!!!!!!" at bounding box center [313, 187] width 33 height 5
click at [313, 126] on span "!!!!!!!!!!!!!!!!!!!!!!" at bounding box center [313, 128] width 33 height 5
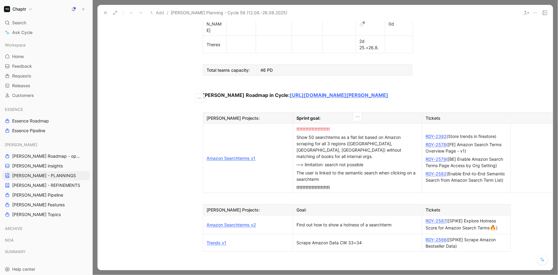
click at [313, 126] on span "!!!!!!!!!!!!!!!!!!!!!!" at bounding box center [313, 128] width 33 height 5
copy td "!!!!!!!!!!!!!!!!!!!!!!"
click at [353, 126] on div "!!!!!!!!!!!!!!!!!!!!!!" at bounding box center [358, 129] width 122 height 6
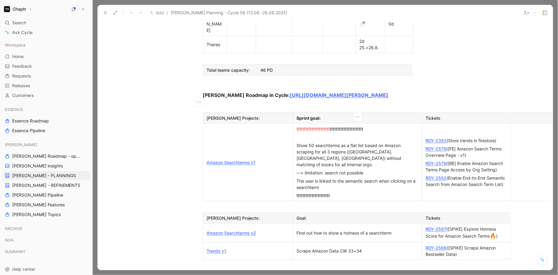
click at [367, 126] on div "!!!!!!!!!!!!!!!!!!!!!! !!!!!!!!!!!!!!!!!!!!!!" at bounding box center [358, 129] width 122 height 6
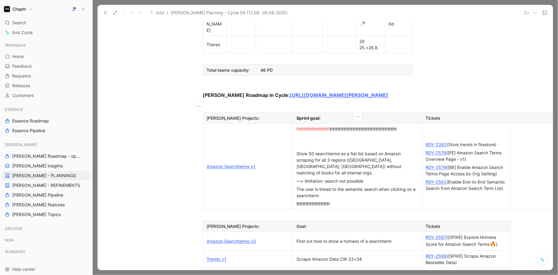
click at [396, 126] on div "!!!!!!!!!!!!!!!!!!!!!! !!!!!!!!!!!!!!!!!!!!!!!!!!!!!!!!!!!!!!!!!!!!" at bounding box center [358, 129] width 122 height 6
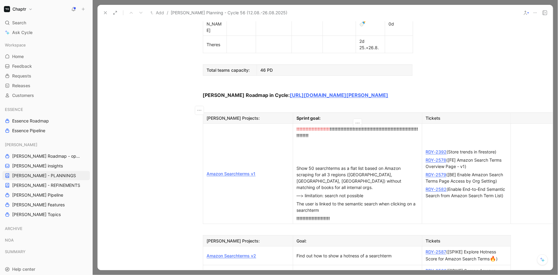
click at [334, 165] on div "Show 50 searchterms as a flat list based on Amazon scraping for all 3 regions (…" at bounding box center [358, 178] width 122 height 26
click at [306, 157] on div at bounding box center [358, 160] width 122 height 6
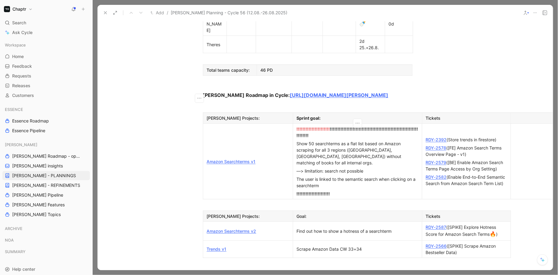
click at [312, 126] on span "!!!!!!!!!!!!!!!!!!!!!!" at bounding box center [313, 128] width 33 height 5
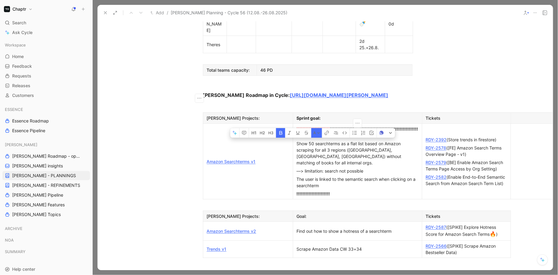
click at [312, 126] on span "!!!!!!!!!!!!!!!!!!!!!!" at bounding box center [313, 128] width 33 height 5
click at [302, 128] on button "A" at bounding box center [300, 133] width 11 height 10
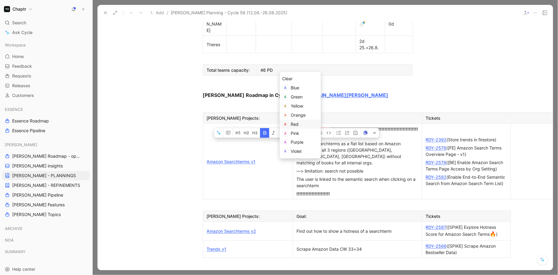
click at [302, 123] on div "Red" at bounding box center [304, 124] width 27 height 7
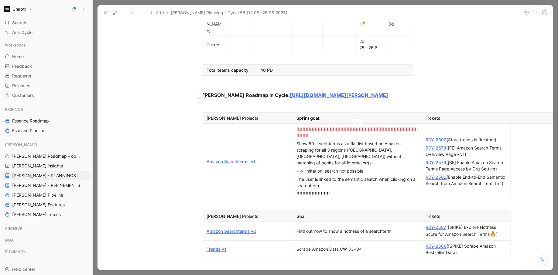
copy td "!!!!!!!!!!!!!!!!!!!!!! !!!!!!!!!!!!!!!!!!!!!!!!!!!!!!!!!!!!!!!!!!!!!!!!!!!!!!!!…"
click at [312, 191] on span "!!!!!!!!!!!!!!!!!!!!!!" at bounding box center [313, 193] width 33 height 5
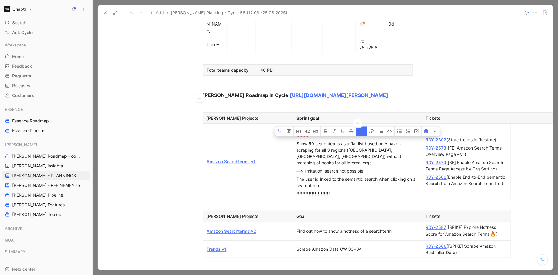
click at [311, 191] on span "!!!!!!!!!!!!!!!!!!!!!!" at bounding box center [313, 193] width 33 height 5
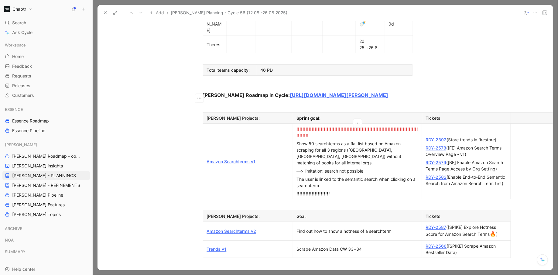
click at [311, 191] on span "!!!!!!!!!!!!!!!!!!!!!!" at bounding box center [313, 193] width 33 height 5
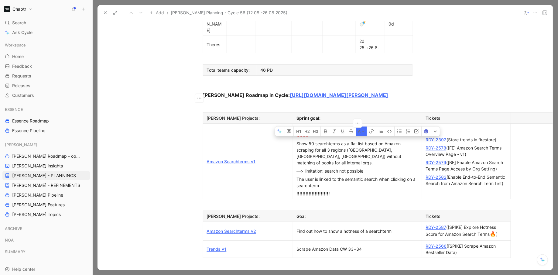
click at [311, 191] on span "!!!!!!!!!!!!!!!!!!!!!!" at bounding box center [313, 193] width 33 height 5
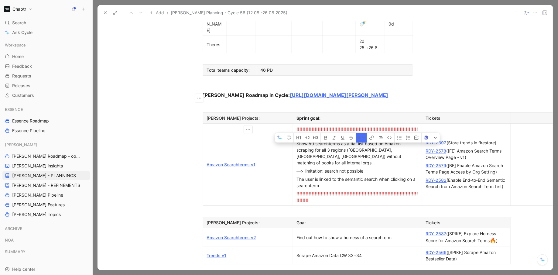
drag, startPoint x: 325, startPoint y: 118, endPoint x: 297, endPoint y: 80, distance: 46.7
click at [297, 124] on td "!!!!!!!!!!!!!!!!!!!!!!!!!!!!!!!!!!!!!!!!!!!!!!!!!!!!!!!!!!!!!!!!!!!!!!!!!!!!!!!…" at bounding box center [357, 165] width 129 height 82
click at [297, 140] on div "Show 50 searchterms as a flat list based on Amazon scraping for all 3 regions (…" at bounding box center [358, 153] width 122 height 26
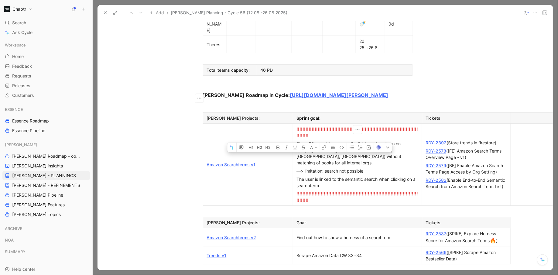
drag, startPoint x: 297, startPoint y: 80, endPoint x: 325, endPoint y: 116, distance: 45.3
click at [325, 124] on td "!!!!!!!!!!!!!!!!!!!!!!!!!!!!!!!!!!!!!!!!!!!!!!!!!!!!!!!!!!!!!!!!!!!!!!!!!!!!!!!…" at bounding box center [357, 165] width 129 height 82
click at [314, 146] on icon at bounding box center [315, 147] width 3 height 3
click at [313, 122] on div "Red" at bounding box center [317, 123] width 27 height 7
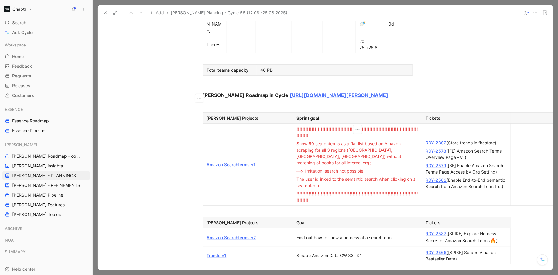
click at [327, 141] on span "Show 50 searchterms as a flat list based on Amazon scraping for all 3 regions (…" at bounding box center [350, 153] width 106 height 24
click at [309, 141] on span "Show 50 searchterms as a flat list based on Amazon scraping for all 3 regions (…" at bounding box center [350, 153] width 106 height 24
click at [317, 168] on span "—> limitation: search not possible" at bounding box center [330, 170] width 67 height 5
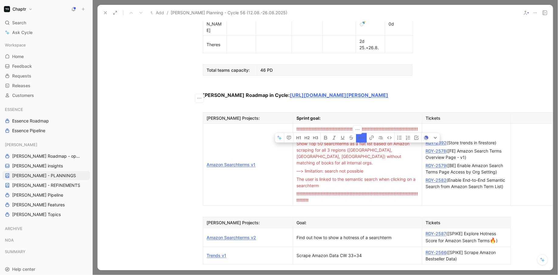
click at [317, 168] on span "—> limitation: search not possible" at bounding box center [330, 170] width 67 height 5
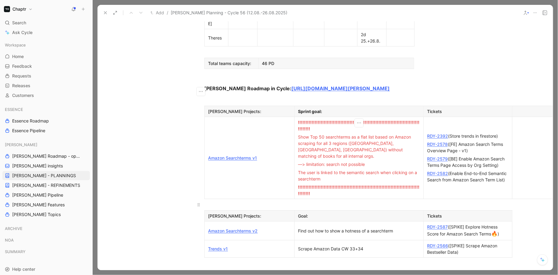
scroll to position [422, 16]
click at [313, 106] on th "Sprint goal:" at bounding box center [358, 111] width 129 height 11
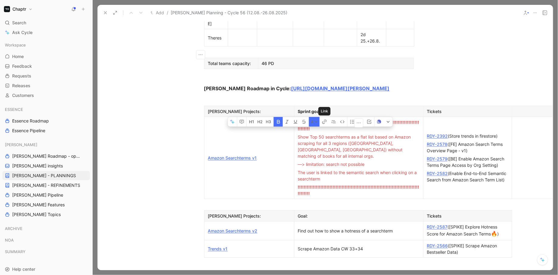
click at [318, 117] on button "A" at bounding box center [314, 122] width 11 height 10
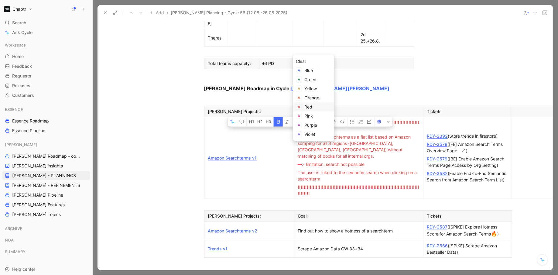
click at [320, 108] on div "Red" at bounding box center [318, 106] width 27 height 7
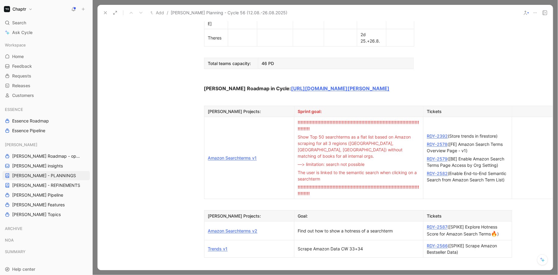
click at [331, 213] on div "Goal:" at bounding box center [359, 216] width 122 height 6
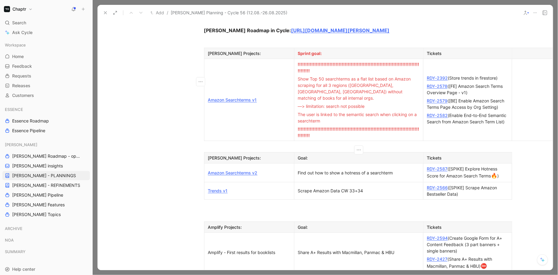
scroll to position [480, 16]
click at [371, 187] on div "Scrape Amazon Data CW 33+34" at bounding box center [359, 190] width 122 height 6
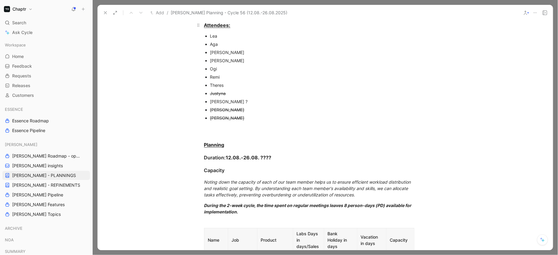
scroll to position [18, 16]
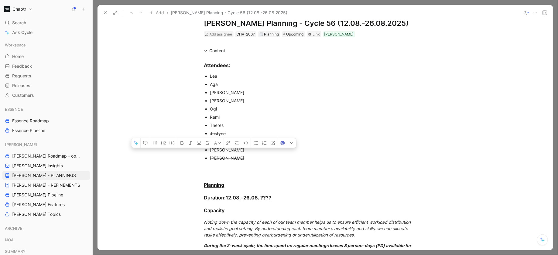
drag, startPoint x: 219, startPoint y: 78, endPoint x: 203, endPoint y: 77, distance: 15.8
click at [203, 77] on ul "[PERSON_NAME] [PERSON_NAME] [PERSON_NAME] Remi Theres [PERSON_NAME] ? [PERSON_N…" at bounding box center [309, 117] width 233 height 90
click at [206, 141] on icon "button" at bounding box center [208, 143] width 4 height 4
click at [268, 120] on div "Remi" at bounding box center [312, 117] width 204 height 6
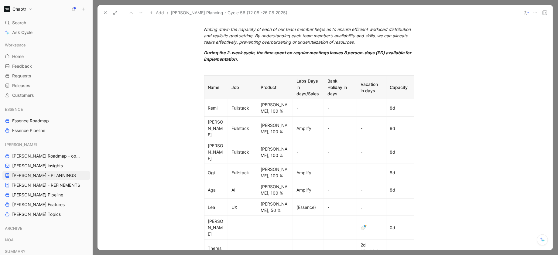
scroll to position [208, 16]
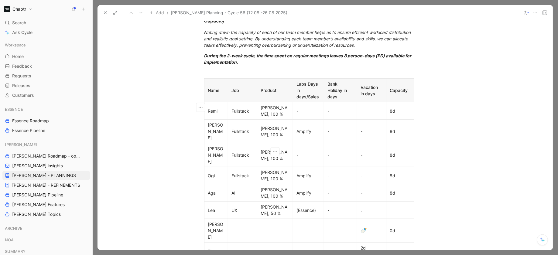
click at [260, 111] on p "[PERSON_NAME], 100 %" at bounding box center [275, 111] width 33 height 15
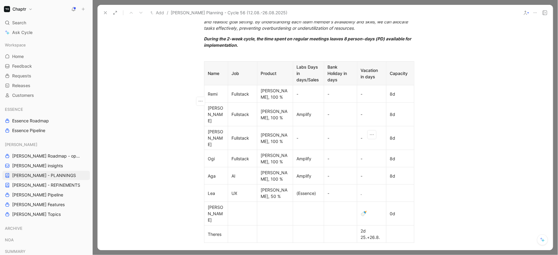
scroll to position [224, 16]
drag, startPoint x: 367, startPoint y: 103, endPoint x: 361, endPoint y: 103, distance: 6.1
click at [361, 112] on div "-" at bounding box center [372, 115] width 22 height 6
click at [287, 133] on div "[PERSON_NAME], 100 %" at bounding box center [275, 139] width 28 height 13
click at [333, 136] on div "-" at bounding box center [341, 139] width 26 height 6
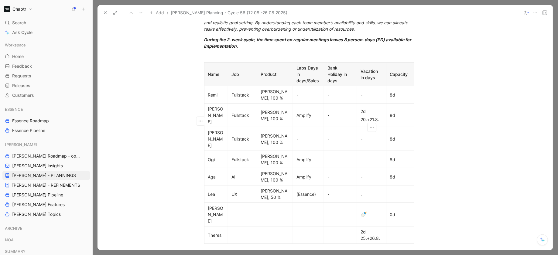
click at [376, 136] on div "-" at bounding box center [372, 139] width 22 height 6
click at [392, 112] on div "8d" at bounding box center [400, 115] width 20 height 6
click at [374, 136] on div "-" at bounding box center [372, 139] width 22 height 6
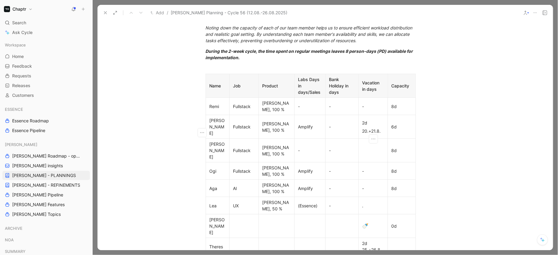
scroll to position [213, 12]
click at [365, 147] on div "18.-31.9." at bounding box center [376, 150] width 22 height 6
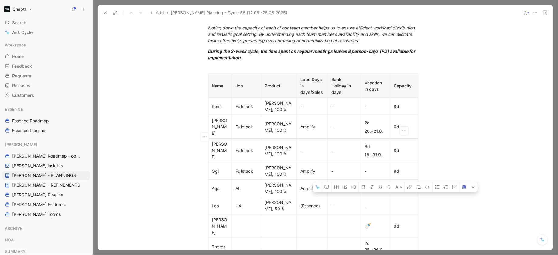
click at [394, 147] on div "8d" at bounding box center [404, 150] width 20 height 6
click at [431, 138] on div "Attendees: [PERSON_NAME] [PERSON_NAME] [PERSON_NAME] Remi Theres [PERSON_NAME] …" at bounding box center [313, 225] width 456 height 731
click at [369, 168] on div "-" at bounding box center [376, 171] width 22 height 6
click at [382, 152] on div "18.-31.9." at bounding box center [376, 155] width 22 height 6
click at [367, 143] on p "6d" at bounding box center [376, 147] width 26 height 8
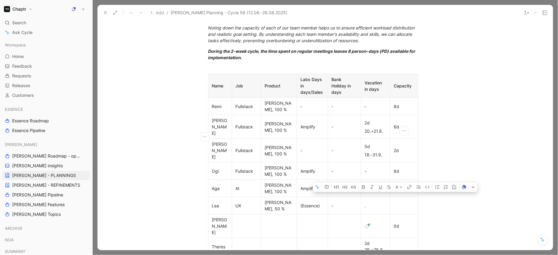
click at [394, 146] on p "2d" at bounding box center [404, 150] width 25 height 8
click at [494, 170] on div "Attendees: [PERSON_NAME] [PERSON_NAME] [PERSON_NAME] Remi Theres [PERSON_NAME] …" at bounding box center [313, 225] width 456 height 731
click at [375, 184] on p "-" at bounding box center [376, 188] width 26 height 8
click at [378, 168] on div "-" at bounding box center [376, 171] width 22 height 6
click at [336, 238] on td at bounding box center [344, 246] width 33 height 17
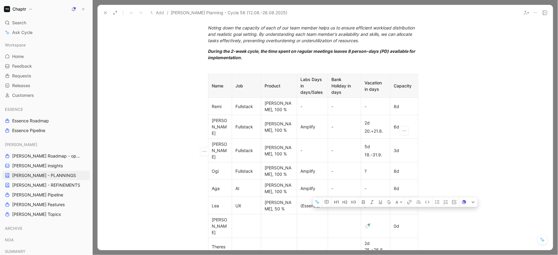
drag, startPoint x: 396, startPoint y: 152, endPoint x: 393, endPoint y: 152, distance: 3.6
click at [393, 167] on p "8d" at bounding box center [404, 171] width 25 height 8
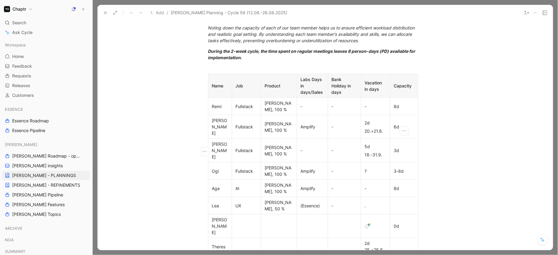
click at [490, 239] on div "Attendees: [PERSON_NAME] [PERSON_NAME] [PERSON_NAME] Remi Theres [PERSON_NAME] …" at bounding box center [313, 225] width 456 height 731
click at [470, 190] on div "Attendees: [PERSON_NAME] [PERSON_NAME] [PERSON_NAME] Remi Theres [PERSON_NAME] …" at bounding box center [313, 225] width 456 height 731
click at [380, 163] on td "?" at bounding box center [375, 171] width 29 height 17
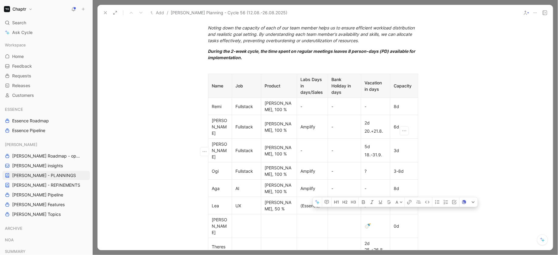
click at [394, 167] on p "3-8d" at bounding box center [404, 171] width 25 height 8
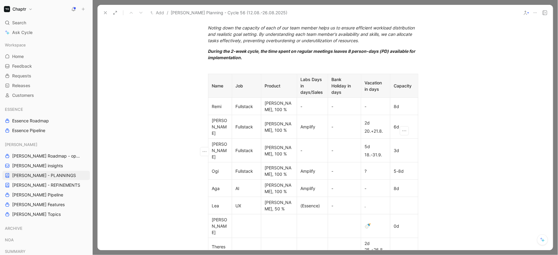
click at [458, 159] on div "Attendees: [PERSON_NAME] [PERSON_NAME] [PERSON_NAME] Remi Theres [PERSON_NAME] …" at bounding box center [313, 225] width 456 height 731
click at [380, 185] on div "-" at bounding box center [376, 188] width 22 height 6
click at [374, 168] on div "?" at bounding box center [376, 171] width 22 height 6
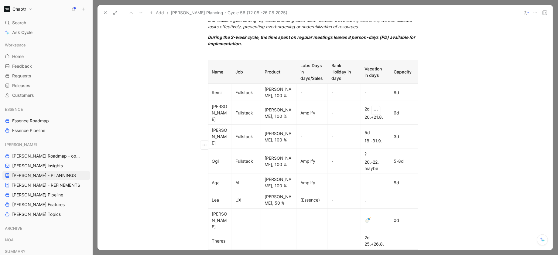
scroll to position [226, 12]
click at [365, 159] on div "20.-22. maybe" at bounding box center [376, 165] width 22 height 13
click at [382, 159] on div "(20.-22. maybe" at bounding box center [376, 165] width 22 height 13
click at [380, 157] on td "? (20.-22.8. maybe" at bounding box center [375, 162] width 29 height 26
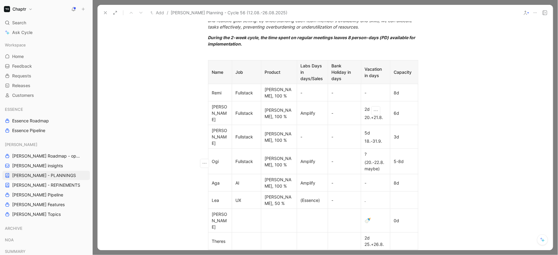
click at [380, 179] on p "-" at bounding box center [376, 183] width 26 height 8
click at [407, 180] on div "8d" at bounding box center [404, 183] width 20 height 6
click at [336, 197] on div "-" at bounding box center [345, 200] width 26 height 6
click at [380, 197] on div "." at bounding box center [376, 200] width 22 height 6
click at [407, 198] on div at bounding box center [404, 201] width 20 height 6
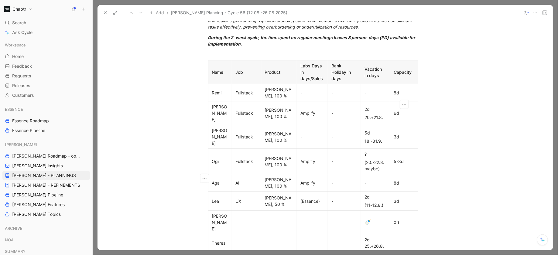
click at [239, 219] on p at bounding box center [246, 223] width 26 height 8
click at [373, 237] on div "2d 25.+26.8." at bounding box center [376, 243] width 22 height 13
click at [383, 237] on div "2d 25.+26.8." at bounding box center [376, 243] width 22 height 13
click at [399, 240] on div at bounding box center [404, 243] width 20 height 6
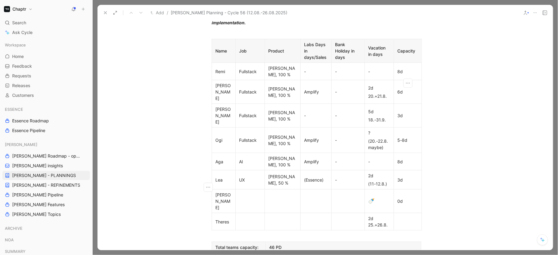
scroll to position [246, 9]
drag, startPoint x: 274, startPoint y: 212, endPoint x: 269, endPoint y: 212, distance: 5.2
click at [269, 245] on p "46 PD" at bounding box center [343, 249] width 153 height 8
click at [399, 90] on div "6d" at bounding box center [408, 93] width 20 height 6
click at [269, 245] on p "PD" at bounding box center [343, 249] width 153 height 8
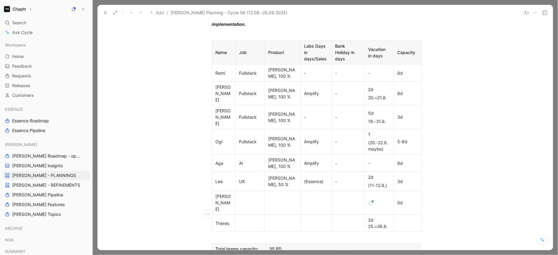
click at [435, 180] on div "Attendees: [PERSON_NAME] [PERSON_NAME] [PERSON_NAME] Remi Theres [PERSON_NAME] …" at bounding box center [317, 196] width 456 height 741
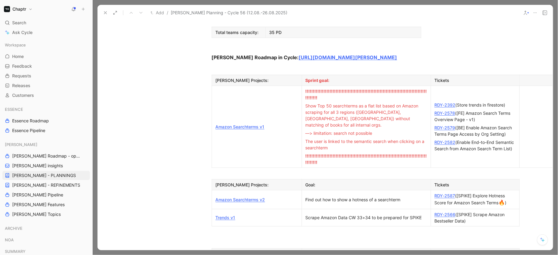
scroll to position [463, 8]
click at [448, 102] on link "RDY-2392" at bounding box center [445, 104] width 21 height 5
click at [446, 111] on link "RDY-2578" at bounding box center [445, 113] width 21 height 5
click at [444, 125] on link "RDY-2579" at bounding box center [445, 127] width 21 height 5
click at [497, 125] on div "RDY-2579 ([BE] Enable Amazon Search Terms Page Access by Org Setting)" at bounding box center [475, 131] width 81 height 13
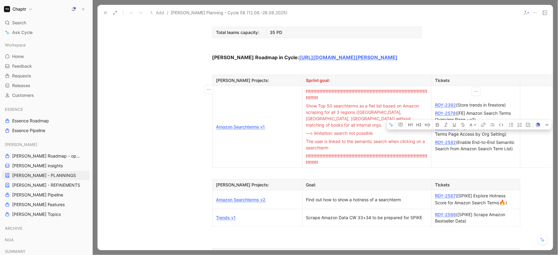
drag, startPoint x: 509, startPoint y: 94, endPoint x: 437, endPoint y: 88, distance: 72.2
click at [437, 125] on div "RDY-2579 ([BE] Enable Amazon Search Terms Page Access by Org Setting)" at bounding box center [475, 131] width 81 height 13
click at [501, 125] on div "RDY-2579 ([BE] Enable Amazon Search Terms Page Access by Org Setting)" at bounding box center [475, 131] width 81 height 13
drag, startPoint x: 511, startPoint y: 92, endPoint x: 434, endPoint y: 88, distance: 77.0
click at [434, 124] on p "RDY-2579 ([BE] Enable Amazon Search Terms Page Access by Org Setting)" at bounding box center [476, 131] width 86 height 15
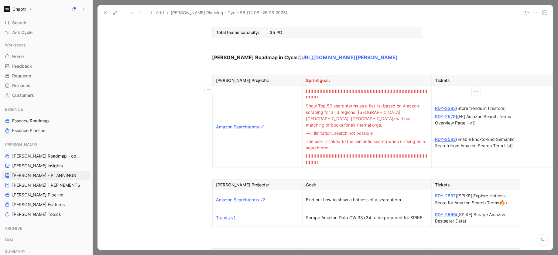
click at [510, 105] on div "RDY-2392 (Store trends in firestore)" at bounding box center [475, 108] width 81 height 6
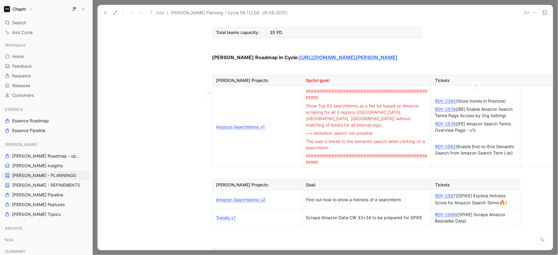
click at [444, 135] on div at bounding box center [475, 138] width 81 height 6
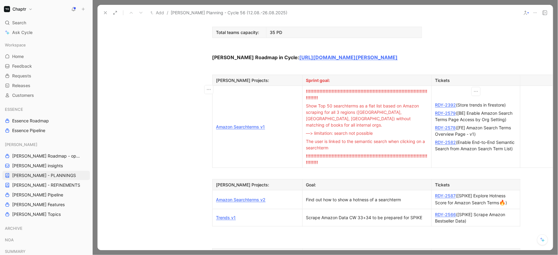
click at [441, 125] on link "RDY-2578" at bounding box center [445, 127] width 21 height 5
click at [464, 139] on div "RDY-2582 (Enable End-to-End Semantic Search from Amazon Search Term List)" at bounding box center [475, 145] width 81 height 13
click at [449, 140] on link "RDY-2582" at bounding box center [445, 142] width 21 height 5
click at [465, 138] on p "RDY-2582 (Enable End-to-End Semantic Search from Amazon Search Term List)" at bounding box center [476, 145] width 86 height 15
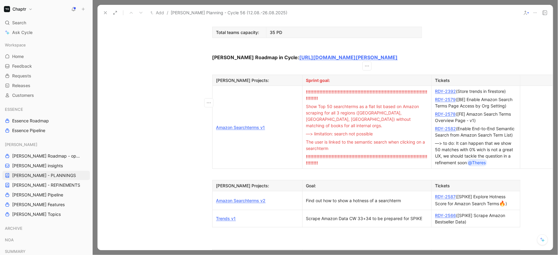
click at [346, 137] on td "!!!!!!!!!!!!!!!!!!!!!!!!!!!!!!!!!!!!!!!!!!!!!!!!!!!!!!!!!!!!!!!!!!!!!!!!!!!!!!!…" at bounding box center [366, 127] width 129 height 83
click at [503, 144] on div "—> to do: It can happen that we show 50 matches with 0% wich is not a great UX,…" at bounding box center [475, 153] width 81 height 26
drag, startPoint x: 469, startPoint y: 110, endPoint x: 456, endPoint y: 63, distance: 49.2
click at [456, 86] on td "RDY-2392 (Store trends in firestore) RDY-2579 ([BE] Enable Amazon Search Terms …" at bounding box center [476, 127] width 89 height 83
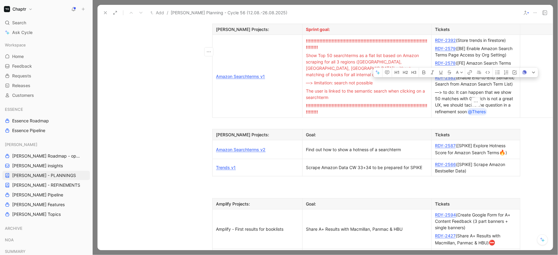
scroll to position [518, 8]
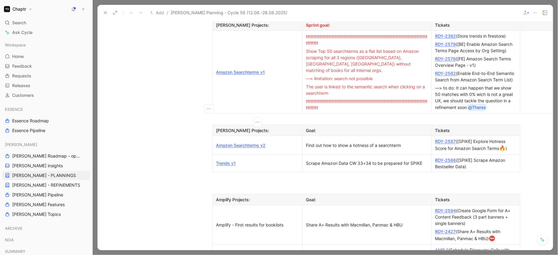
click at [251, 127] on div "[PERSON_NAME] Projects:" at bounding box center [257, 130] width 82 height 6
click at [290, 141] on p "Amazon Searchterms v2" at bounding box center [257, 145] width 87 height 8
click at [361, 142] on div "Find out how to show a hotness of a searchterm" at bounding box center [367, 145] width 122 height 6
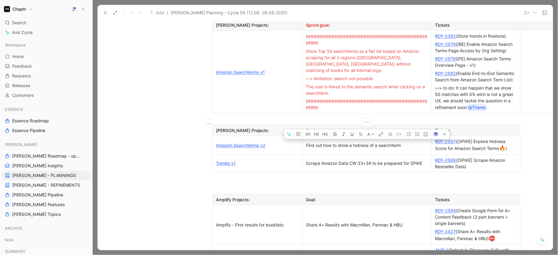
click at [361, 142] on div "Find out how to show a hotness of a searchterm" at bounding box center [367, 145] width 122 height 6
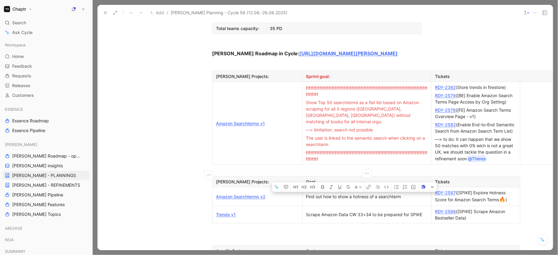
scroll to position [445, 8]
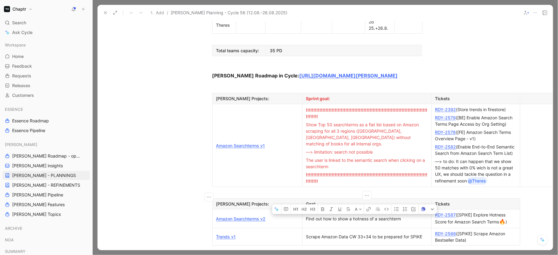
click at [460, 144] on div "RDY-2582 (Enable End-to-End Semantic Search from Amazon Search Term List)" at bounding box center [475, 150] width 81 height 13
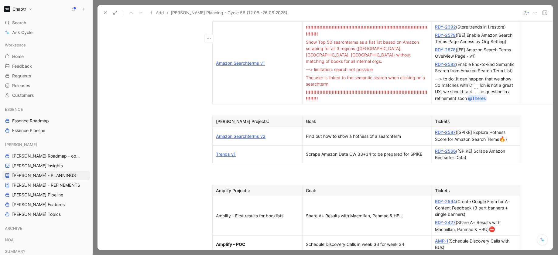
scroll to position [512, 8]
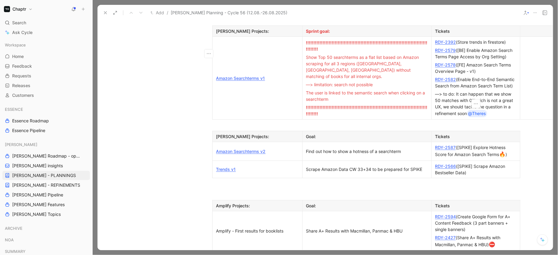
click at [268, 148] on div "Amazon Searchterms v2" at bounding box center [257, 151] width 82 height 6
click at [338, 148] on div "Find out how to show a hotness of a searchterm" at bounding box center [367, 151] width 122 height 6
click at [209, 137] on div "[PERSON_NAME] Projects: Goal: Tickets Amazon Searchterms v2 Find out how to sho…" at bounding box center [317, 154] width 233 height 47
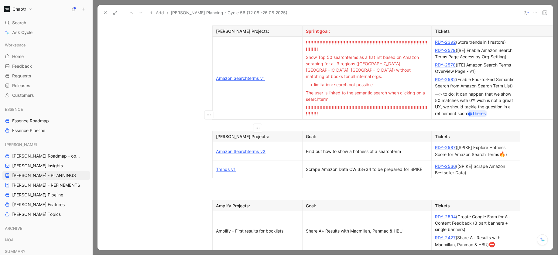
click at [450, 145] on link "RDY-2587" at bounding box center [445, 147] width 21 height 5
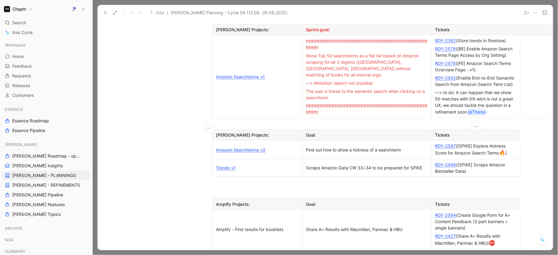
click at [319, 147] on div "Find out how to show a hotness of a searchterm" at bounding box center [367, 150] width 122 height 6
click at [491, 143] on div "RDY-2587 ([SPIKE] Explore Hotness Score for Amazon Search Terms 🔥 )" at bounding box center [475, 150] width 81 height 14
click at [443, 143] on link "RDY-2587" at bounding box center [445, 145] width 21 height 5
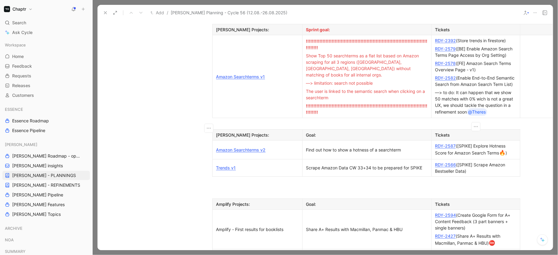
click at [355, 147] on div "Find out how to show a hotness of a searchterm" at bounding box center [367, 150] width 122 height 6
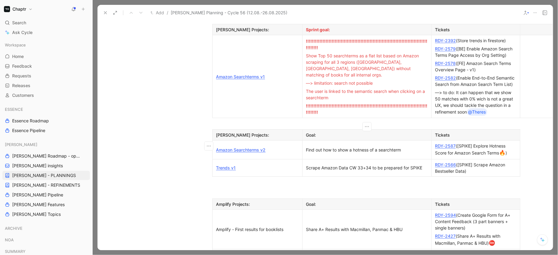
click at [344, 165] on div "Scrape Amazon Data CW 33+34 to be prepared for SPIKE" at bounding box center [367, 168] width 122 height 6
click at [496, 162] on div "RDY-2566 ([SPIKE] Scrape Amazon Bestseller Data)" at bounding box center [475, 168] width 81 height 13
click at [445, 162] on link "RDY-2566" at bounding box center [445, 164] width 21 height 5
drag, startPoint x: 476, startPoint y: 150, endPoint x: 433, endPoint y: 142, distance: 43.8
click at [433, 161] on p "RDY-2566 ([SPIKE] Scrape Amazon Bestseller Data)" at bounding box center [476, 168] width 86 height 15
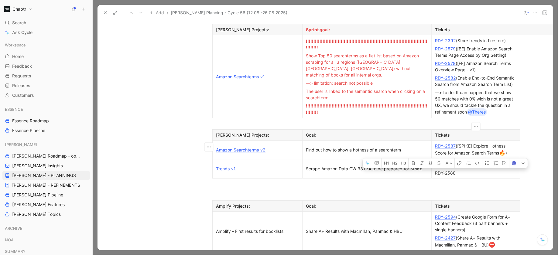
drag, startPoint x: 435, startPoint y: 150, endPoint x: 455, endPoint y: 150, distance: 20.4
click at [455, 169] on p "RDY-2588" at bounding box center [476, 173] width 86 height 8
click at [449, 170] on link "RDY-2588" at bounding box center [445, 172] width 21 height 5
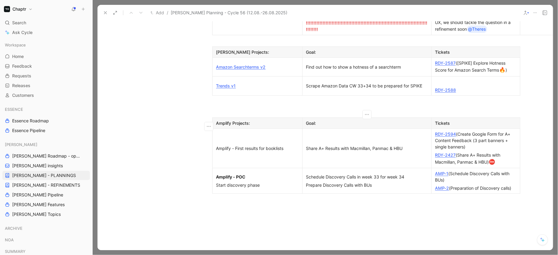
click at [340, 129] on td "Share A+ Results with Macmillan, Panmac & HBU" at bounding box center [366, 149] width 129 height 40
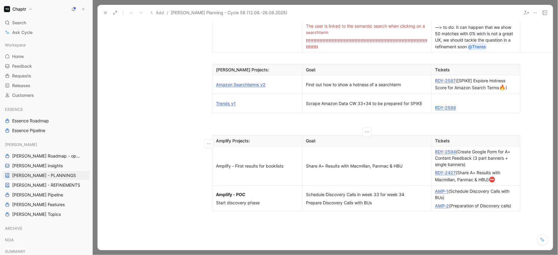
scroll to position [578, 8]
click at [259, 164] on div "Amplify - First results for booklists" at bounding box center [257, 167] width 82 height 6
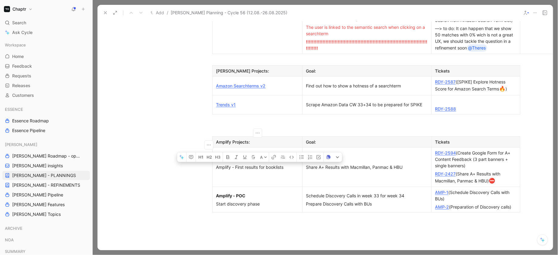
click at [259, 164] on div "Amplify - First results for booklists" at bounding box center [257, 167] width 82 height 6
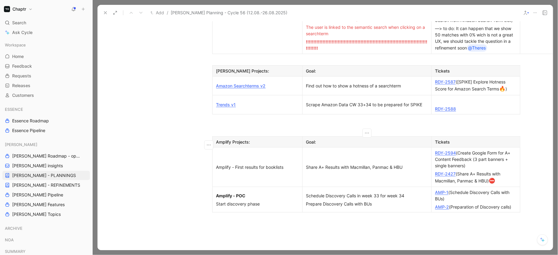
click at [414, 163] on p "Share A+ Results with Macmillan, Panmac & HBU" at bounding box center [367, 167] width 126 height 8
drag, startPoint x: 463, startPoint y: 152, endPoint x: 472, endPoint y: 157, distance: 10.3
click at [472, 171] on div "RDY-2427 (Share A+ Results with Macmillan, Panmac & HBU) ⛔" at bounding box center [475, 178] width 81 height 14
click at [449, 171] on link "RDY-2427" at bounding box center [445, 173] width 21 height 5
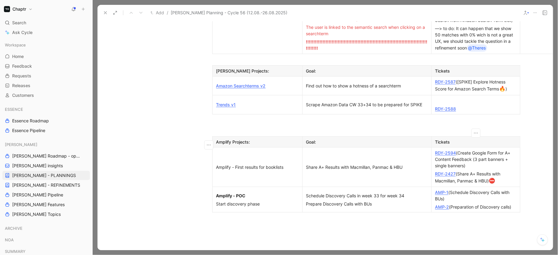
click at [446, 150] on link "RDY-2594" at bounding box center [445, 152] width 21 height 5
click at [256, 164] on div "Amplify - First results for booklists" at bounding box center [257, 167] width 82 height 6
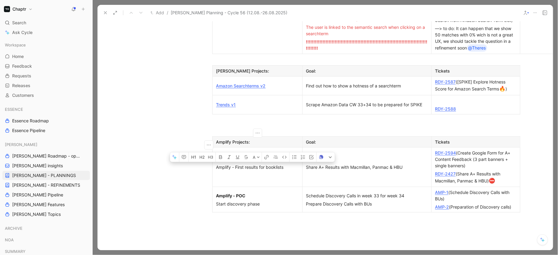
click at [256, 164] on div "Amplify - First results for booklists" at bounding box center [257, 167] width 82 height 6
click at [244, 193] on strong "Amplify - POC" at bounding box center [230, 195] width 29 height 5
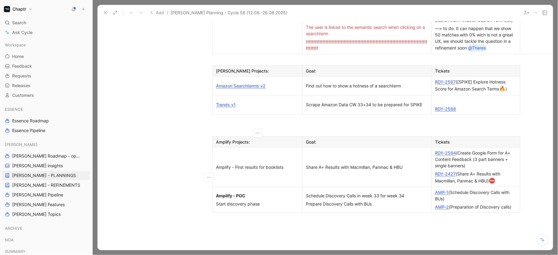
click at [239, 193] on strong "Amplify - POC" at bounding box center [230, 195] width 29 height 5
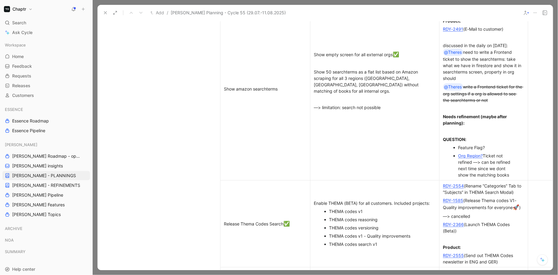
scroll to position [424, 0]
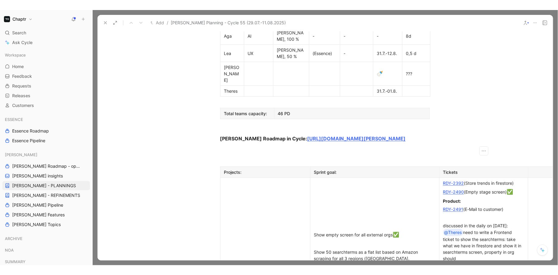
scroll to position [376, 0]
